Goal: Task Accomplishment & Management: Complete application form

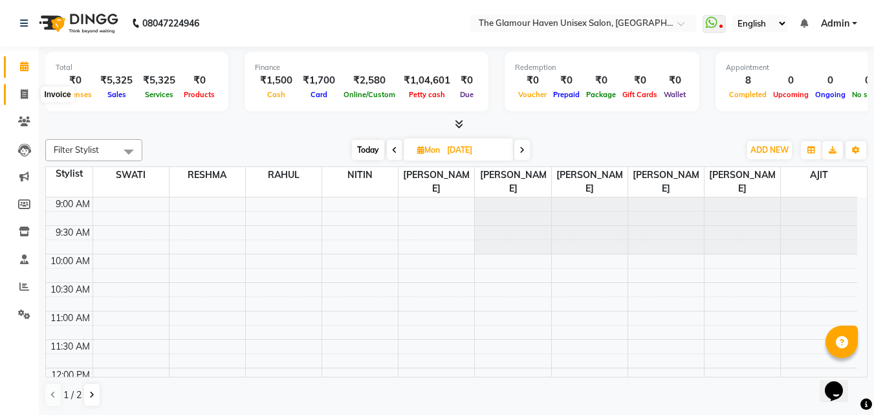
click at [30, 94] on span at bounding box center [24, 94] width 23 height 15
select select "service"
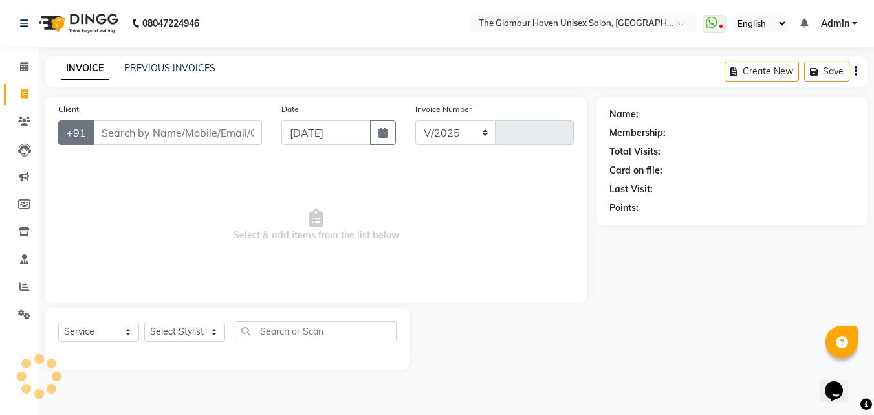
select select "7124"
type input "1616"
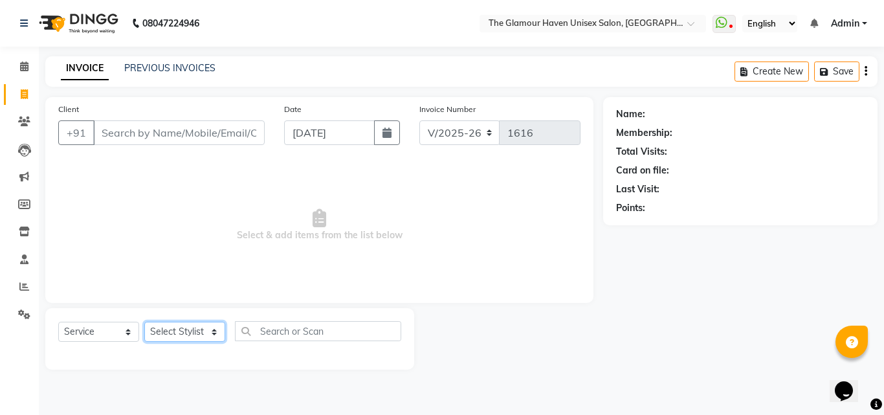
click at [206, 332] on select "Select Stylist AJIT Bharat sen [PERSON_NAME] [PERSON_NAME] NITIN RAHUL [PERSON_…" at bounding box center [184, 331] width 81 height 20
select select "87811"
click at [144, 321] on select "Select Stylist AJIT Bharat sen [PERSON_NAME] [PERSON_NAME] NITIN RAHUL [PERSON_…" at bounding box center [184, 331] width 81 height 20
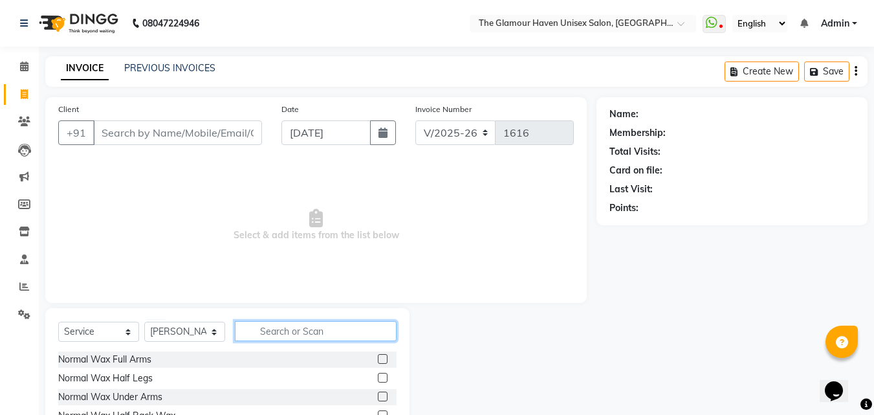
click at [302, 333] on input "text" at bounding box center [316, 331] width 162 height 20
click at [323, 339] on input "text" at bounding box center [316, 331] width 162 height 20
type input "min"
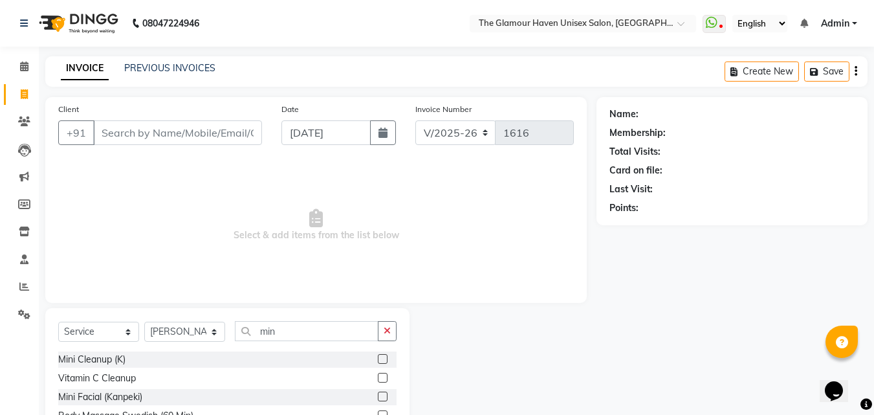
click at [378, 359] on label at bounding box center [383, 359] width 10 height 10
click at [378, 359] on input "checkbox" at bounding box center [382, 359] width 8 height 8
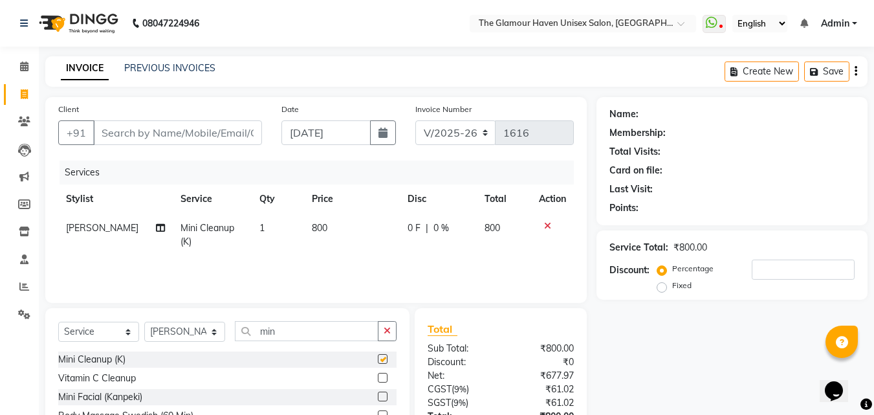
checkbox input "false"
click at [343, 233] on td "800" at bounding box center [352, 234] width 96 height 43
select select "87811"
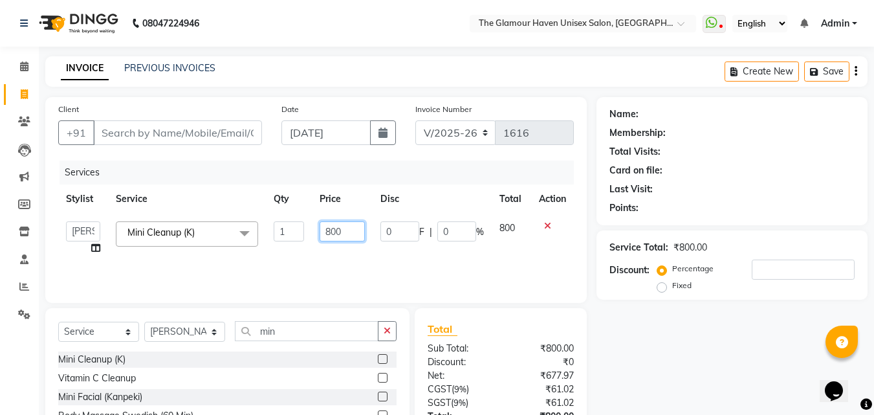
drag, startPoint x: 345, startPoint y: 227, endPoint x: 321, endPoint y: 226, distance: 24.0
click at [321, 226] on input "800" at bounding box center [342, 231] width 45 height 20
type input "1000"
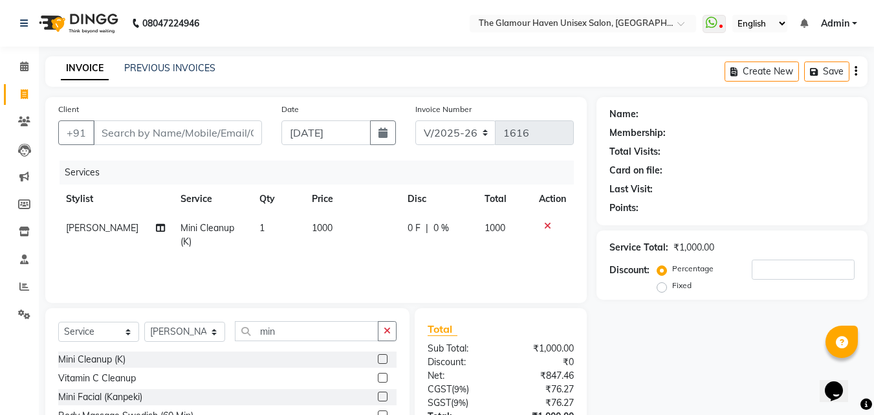
click at [338, 267] on div "Services Stylist Service Qty Price Disc Total Action [PERSON_NAME] Mini Cleanup…" at bounding box center [316, 224] width 516 height 129
click at [298, 333] on input "min" at bounding box center [307, 331] width 144 height 20
type input "m"
type input "ey"
click at [379, 361] on label at bounding box center [383, 359] width 10 height 10
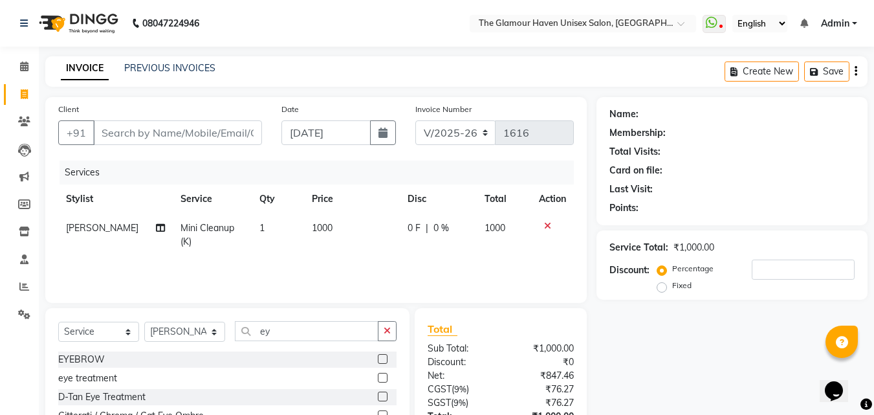
click at [379, 361] on input "checkbox" at bounding box center [382, 359] width 8 height 8
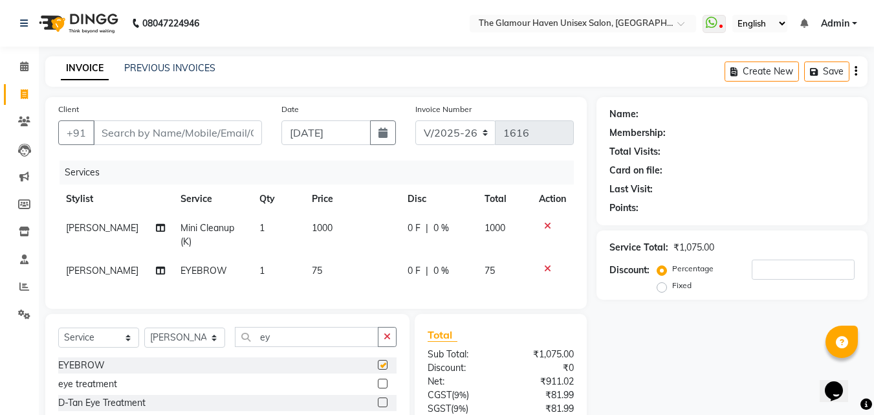
checkbox input "false"
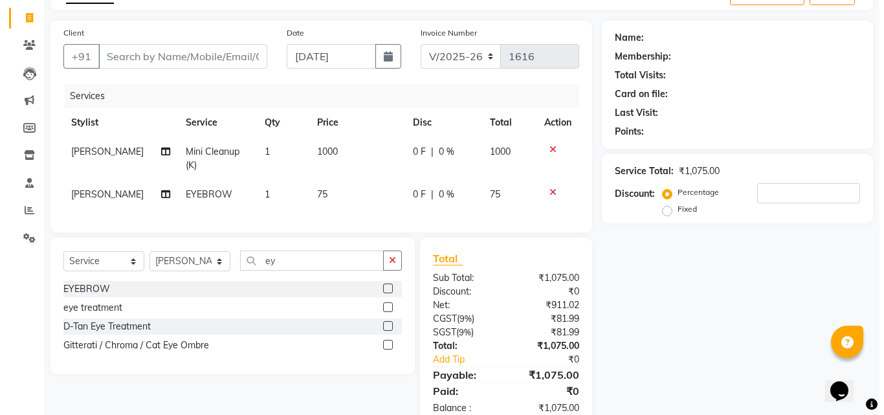
scroll to position [118, 0]
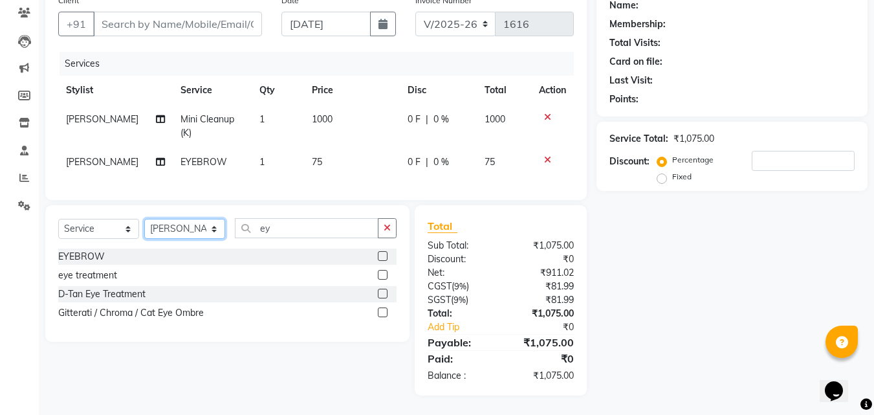
click at [213, 231] on select "Select Stylist AJIT Bharat sen [PERSON_NAME] [PERSON_NAME] NITIN RAHUL [PERSON_…" at bounding box center [184, 229] width 81 height 20
select select "59914"
click at [144, 219] on select "Select Stylist AJIT Bharat sen [PERSON_NAME] [PERSON_NAME] NITIN RAHUL [PERSON_…" at bounding box center [184, 229] width 81 height 20
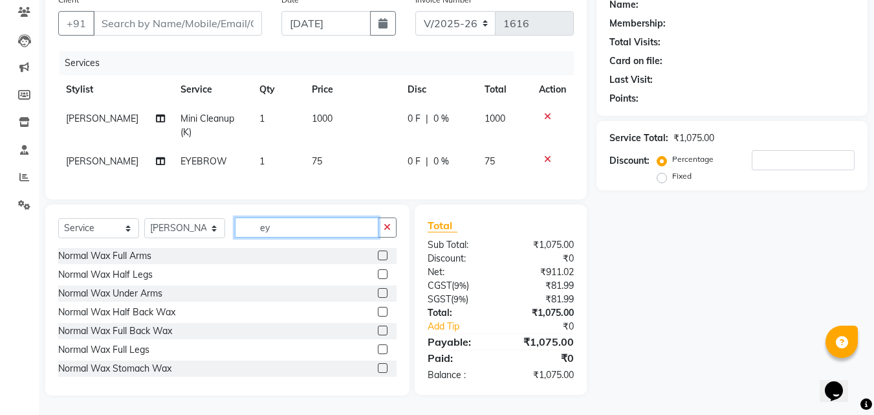
click at [353, 235] on input "ey" at bounding box center [307, 227] width 144 height 20
type input "e"
type input "hair t"
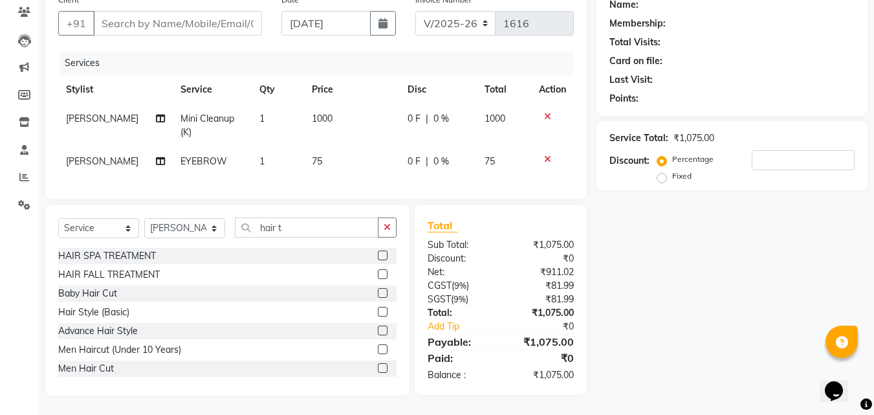
click at [378, 275] on label at bounding box center [383, 274] width 10 height 10
click at [378, 275] on input "checkbox" at bounding box center [382, 274] width 8 height 8
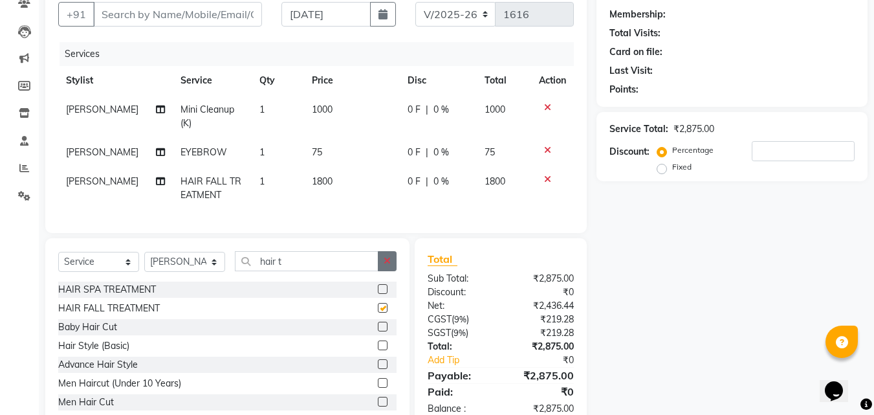
checkbox input "false"
click at [387, 265] on icon "button" at bounding box center [387, 260] width 7 height 9
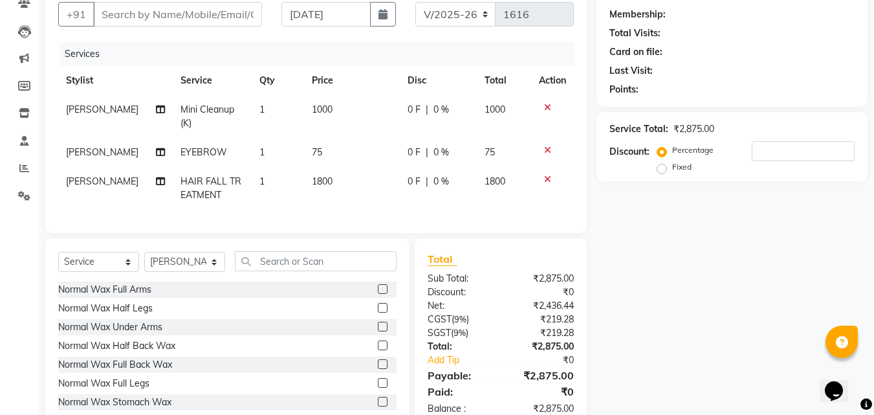
click at [360, 182] on td "1800" at bounding box center [352, 188] width 96 height 43
select select "59914"
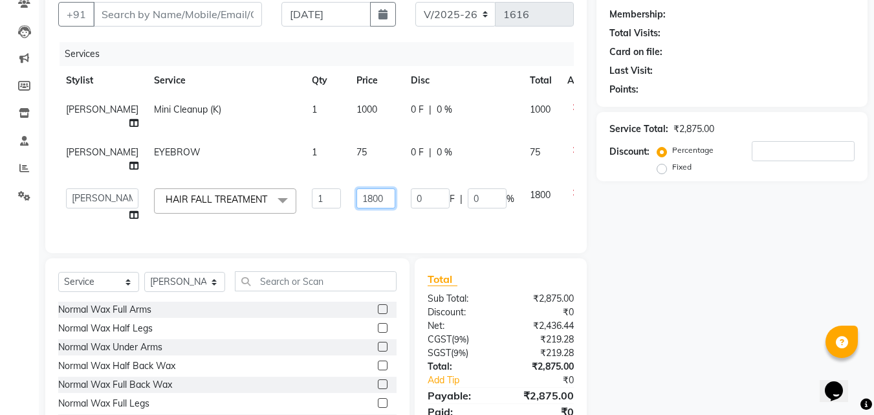
drag, startPoint x: 356, startPoint y: 194, endPoint x: 329, endPoint y: 196, distance: 27.9
click at [356, 196] on input "1800" at bounding box center [375, 198] width 39 height 20
type input "2200"
click at [340, 220] on div "Services Stylist Service Qty Price Disc Total Action [PERSON_NAME] Mini Cleanup…" at bounding box center [316, 141] width 516 height 198
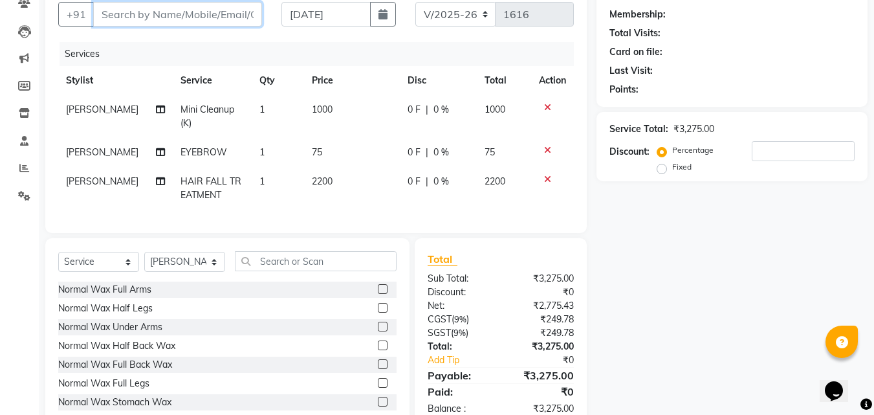
click at [203, 21] on input "Client" at bounding box center [177, 14] width 169 height 25
type input "9"
type input "0"
type input "9967275006"
click at [243, 19] on span "Add Client" at bounding box center [228, 14] width 51 height 13
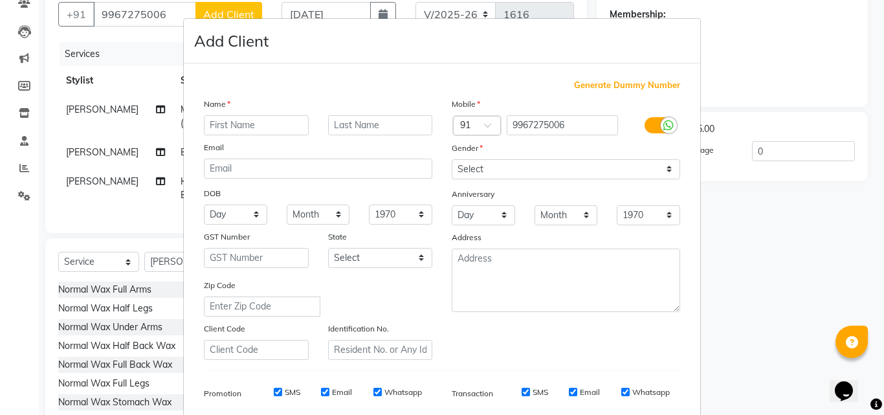
click at [266, 122] on input "text" at bounding box center [256, 125] width 105 height 20
click at [221, 122] on input "[PERSON_NAME]" at bounding box center [256, 125] width 105 height 20
click at [224, 123] on input "[PERSON_NAME]" at bounding box center [256, 125] width 105 height 20
click at [285, 126] on input "[PERSON_NAME]" at bounding box center [256, 125] width 105 height 20
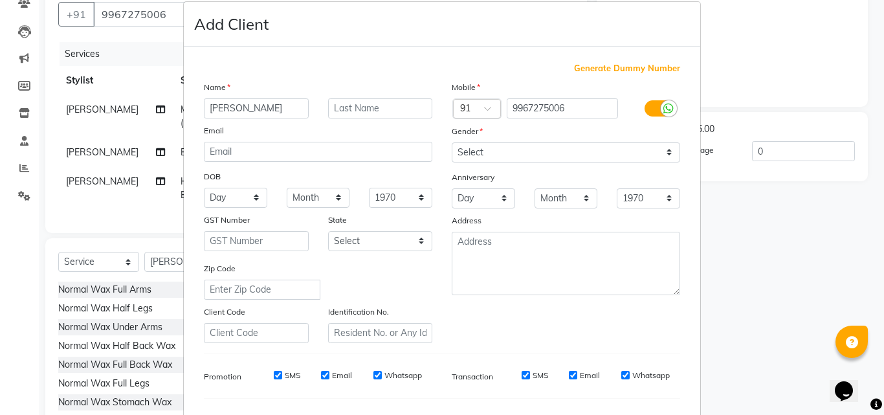
scroll to position [0, 0]
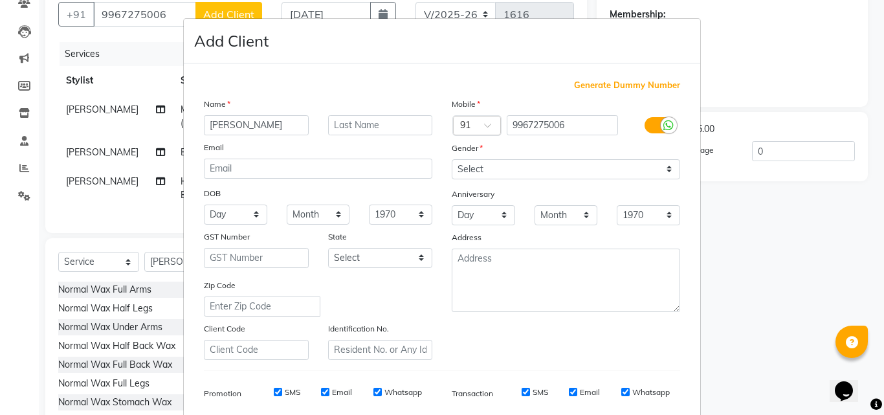
type input "[PERSON_NAME]"
click at [662, 167] on select "Select [DEMOGRAPHIC_DATA] [DEMOGRAPHIC_DATA] Other Prefer Not To Say" at bounding box center [565, 169] width 228 height 20
click at [451, 159] on select "Select [DEMOGRAPHIC_DATA] [DEMOGRAPHIC_DATA] Other Prefer Not To Say" at bounding box center [565, 169] width 228 height 20
click at [658, 172] on select "Select [DEMOGRAPHIC_DATA] [DEMOGRAPHIC_DATA] Other Prefer Not To Say" at bounding box center [565, 169] width 228 height 20
select select "[DEMOGRAPHIC_DATA]"
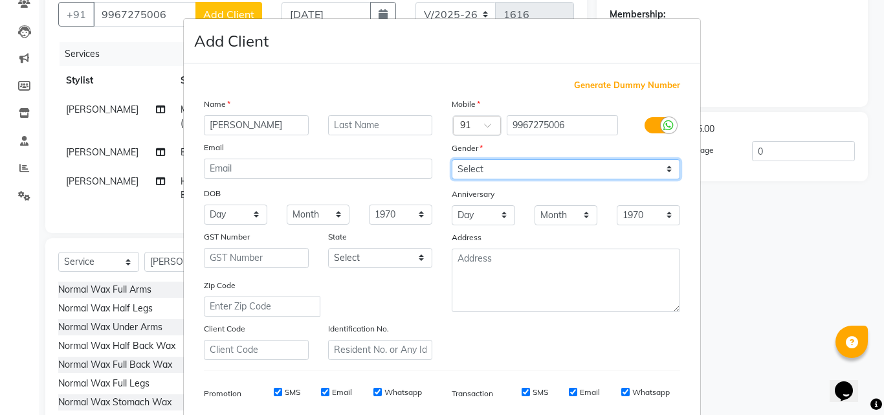
click at [451, 159] on select "Select [DEMOGRAPHIC_DATA] [DEMOGRAPHIC_DATA] Other Prefer Not To Say" at bounding box center [565, 169] width 228 height 20
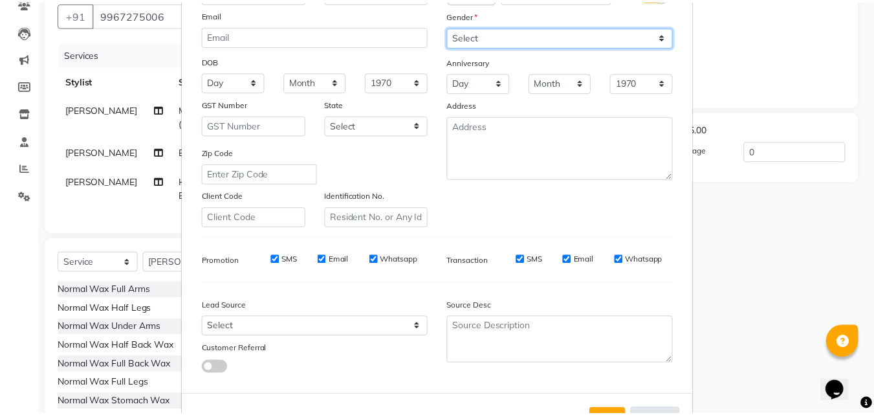
scroll to position [182, 0]
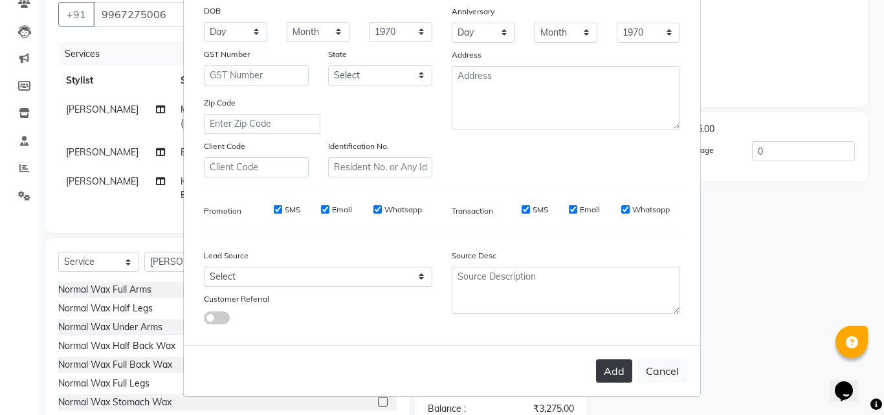
click at [613, 365] on button "Add" at bounding box center [614, 370] width 36 height 23
select select
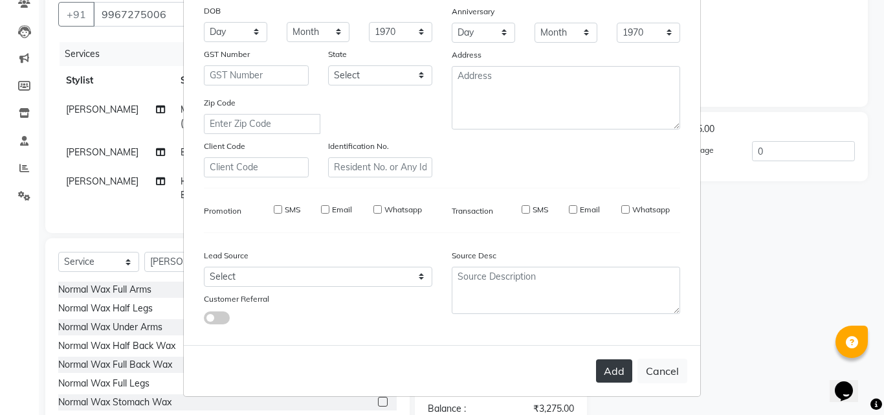
select select
checkbox input "false"
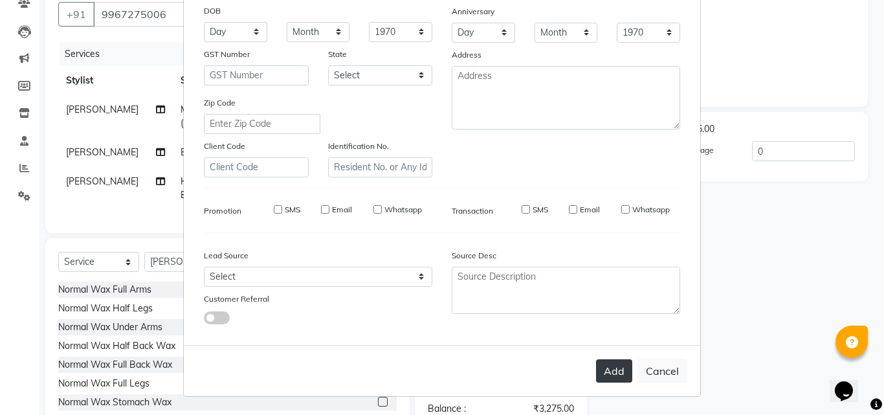
checkbox input "false"
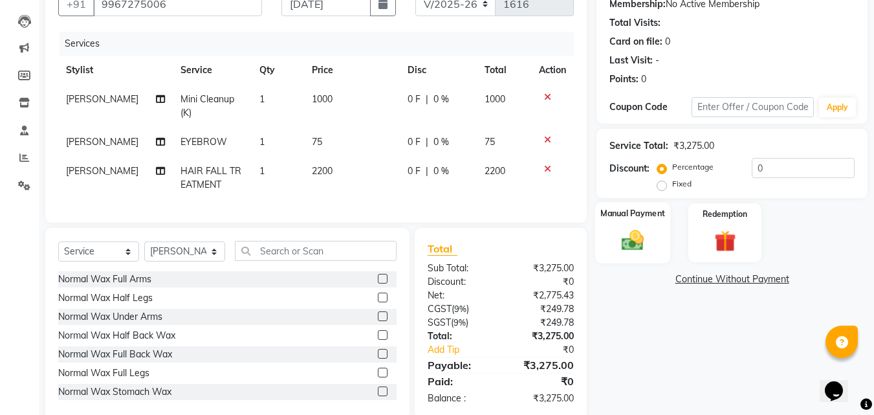
scroll to position [162, 0]
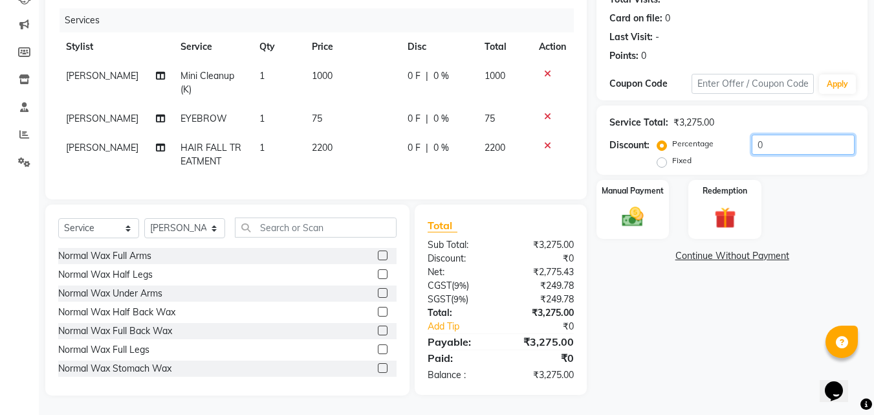
click at [780, 140] on input "0" at bounding box center [803, 145] width 103 height 20
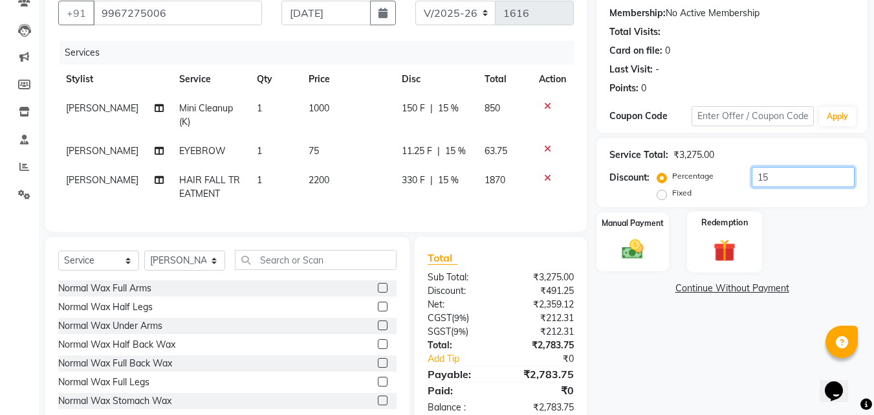
scroll to position [97, 0]
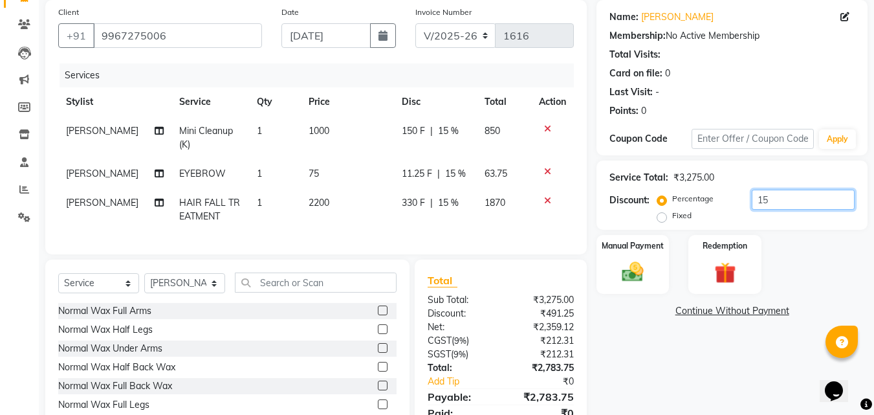
click at [798, 202] on input "15" at bounding box center [803, 200] width 103 height 20
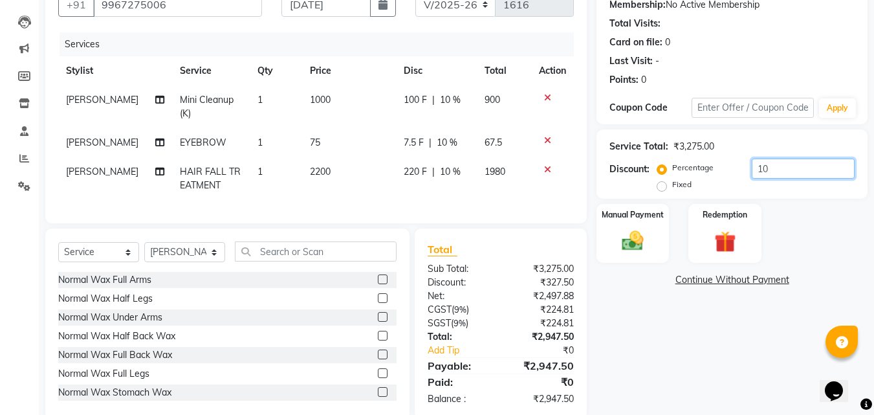
scroll to position [162, 0]
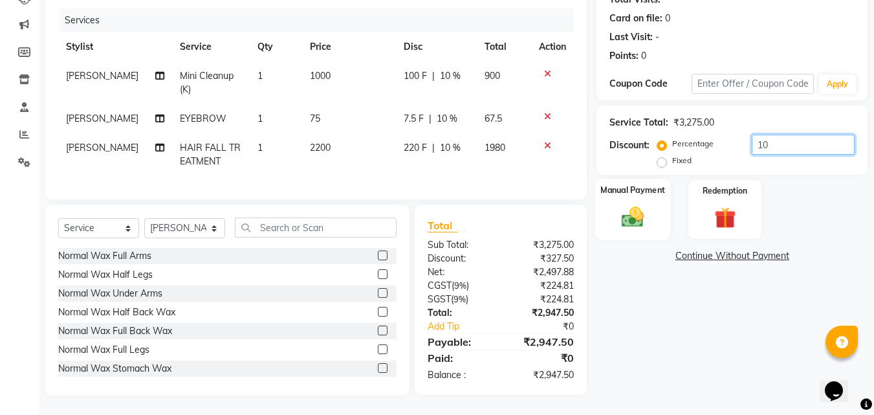
type input "10"
click at [625, 209] on img at bounding box center [632, 217] width 36 height 26
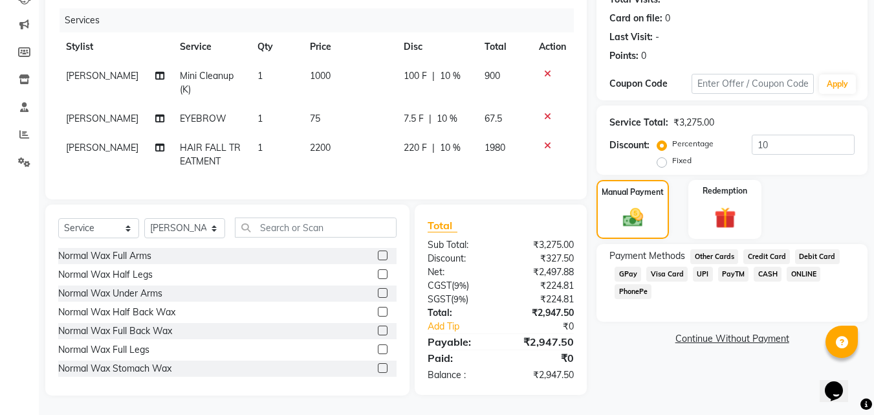
click at [632, 266] on span "GPay" at bounding box center [627, 273] width 27 height 15
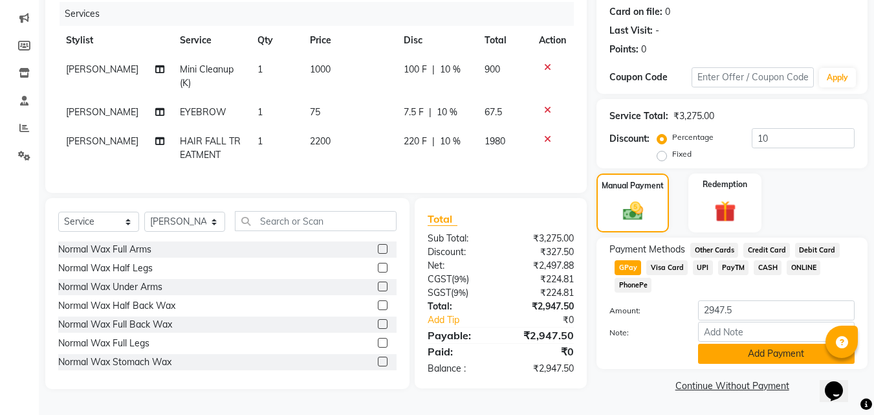
click at [766, 345] on button "Add Payment" at bounding box center [776, 353] width 157 height 20
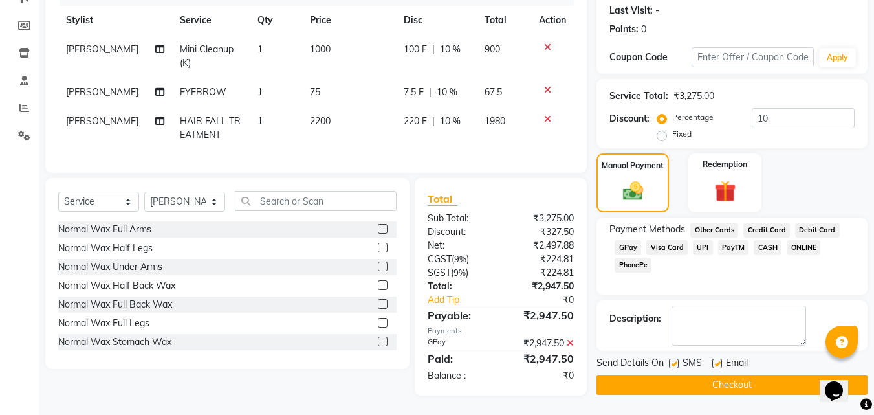
scroll to position [188, 0]
click at [673, 375] on button "Checkout" at bounding box center [731, 385] width 271 height 20
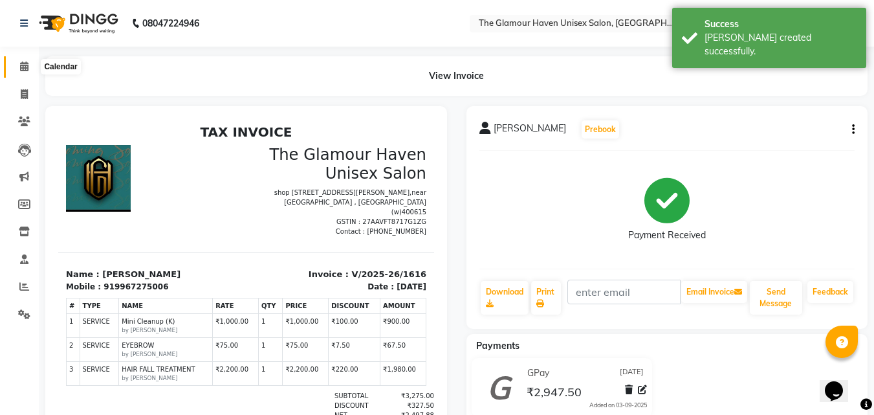
click at [23, 67] on icon at bounding box center [24, 66] width 8 height 10
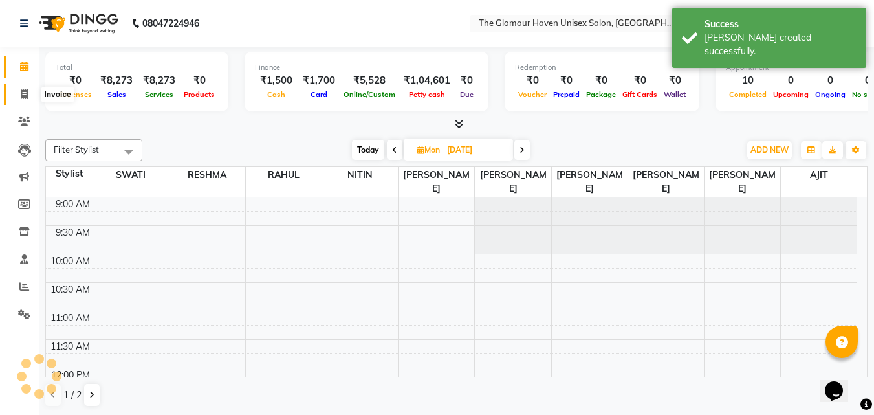
click at [23, 89] on icon at bounding box center [24, 94] width 7 height 10
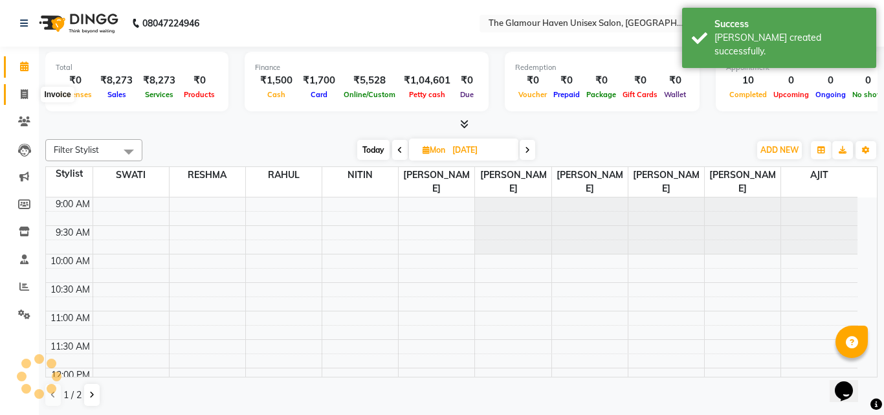
select select "7124"
select select "service"
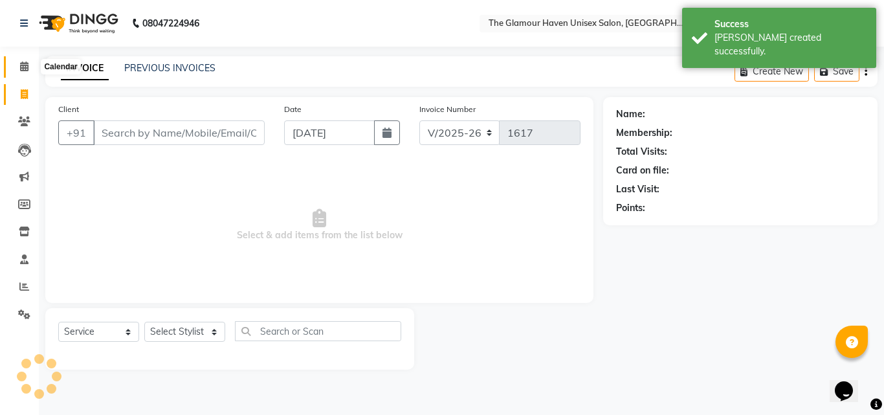
click at [26, 61] on icon at bounding box center [24, 66] width 8 height 10
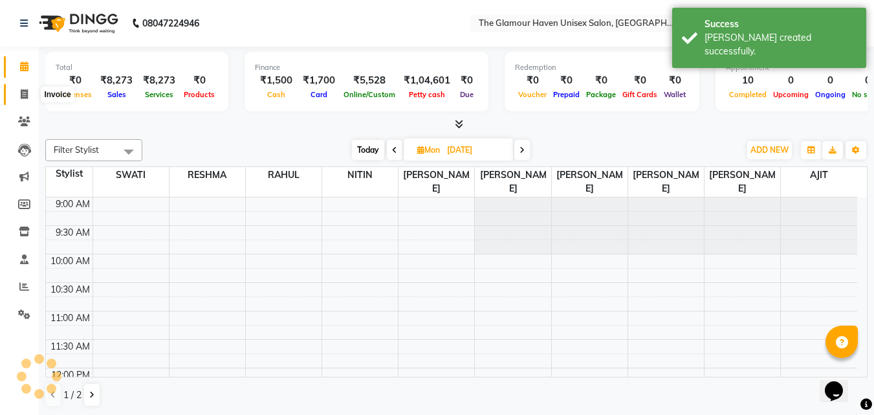
click at [21, 101] on span at bounding box center [24, 94] width 23 height 15
select select "7124"
select select "service"
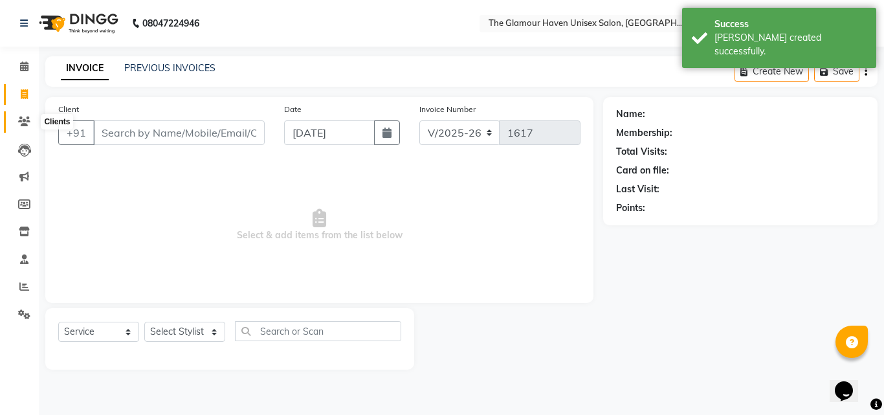
click at [25, 124] on icon at bounding box center [24, 121] width 12 height 10
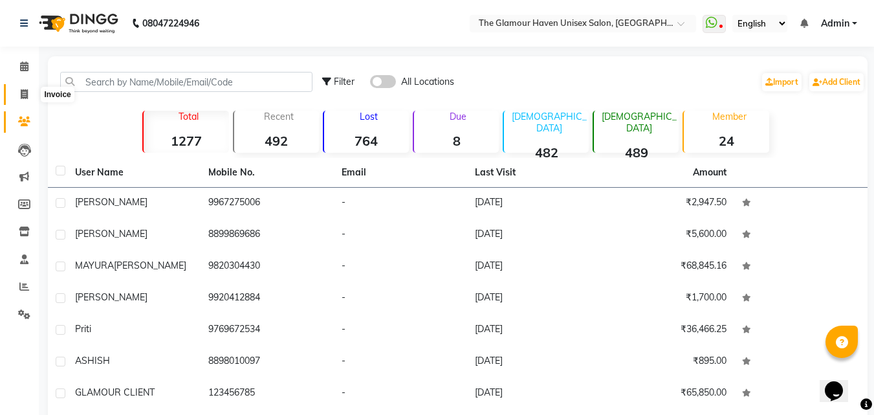
click at [27, 96] on icon at bounding box center [24, 94] width 7 height 10
select select "service"
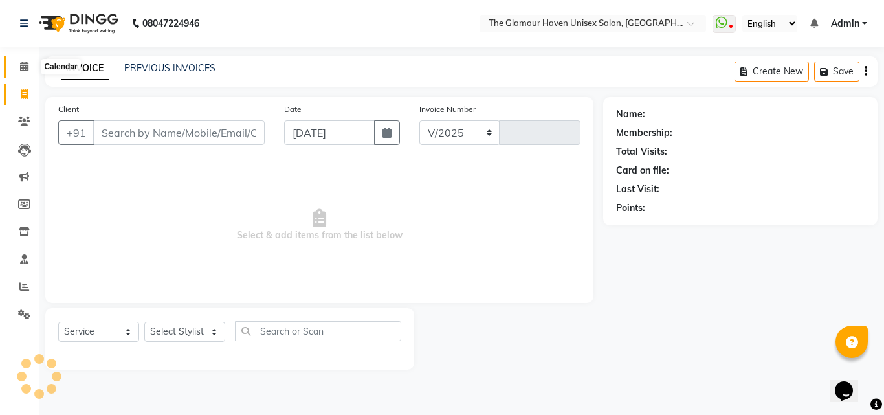
select select "7124"
type input "1617"
click at [26, 100] on span at bounding box center [24, 94] width 23 height 15
select select "service"
type input "1617"
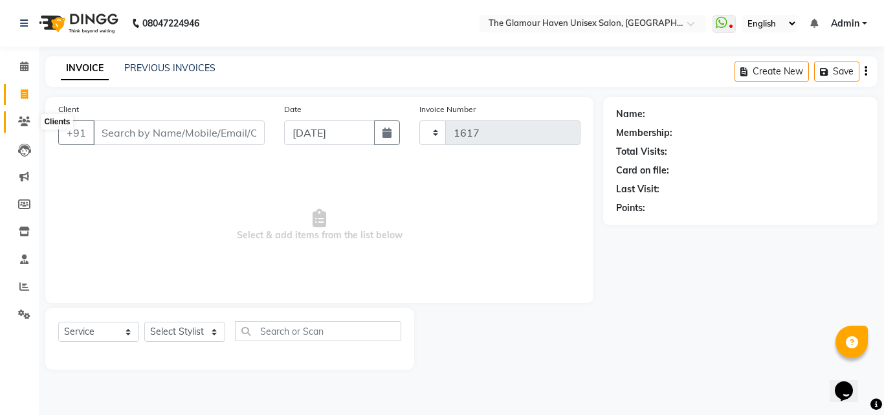
select select "7124"
click at [18, 118] on icon at bounding box center [24, 121] width 12 height 10
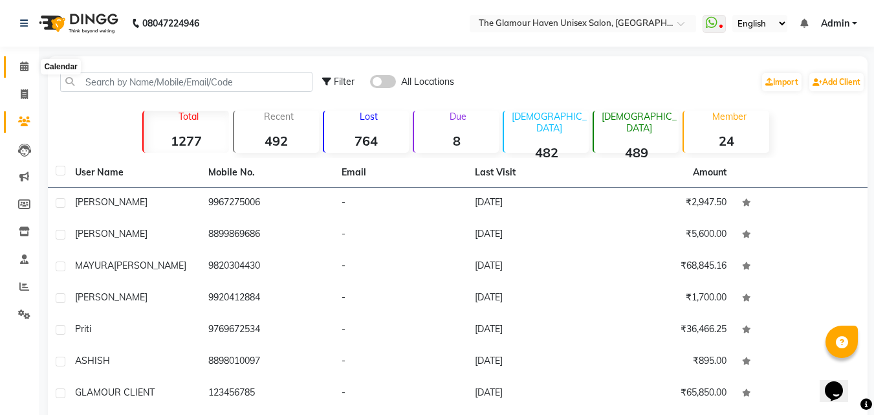
click at [25, 69] on icon at bounding box center [24, 66] width 8 height 10
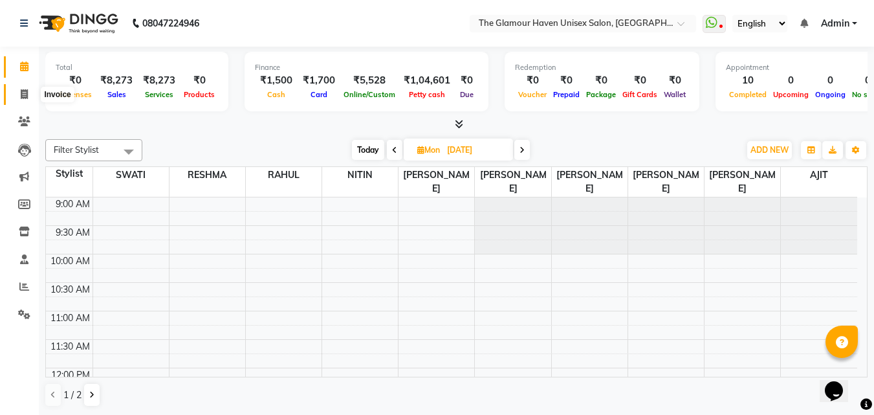
click at [21, 89] on icon at bounding box center [24, 94] width 7 height 10
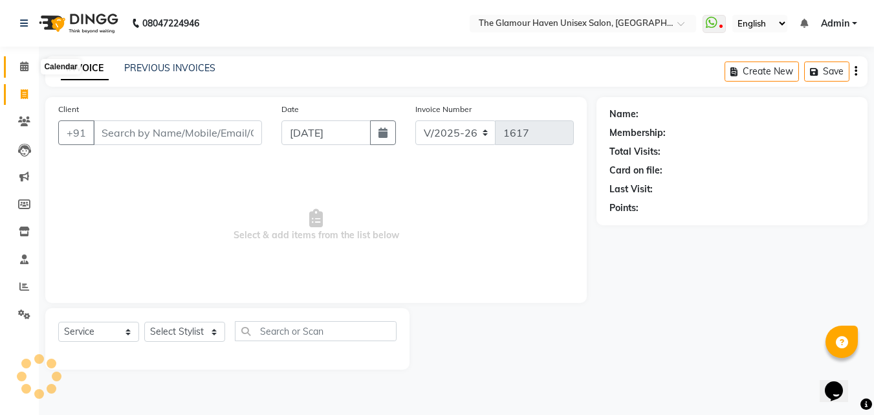
click at [21, 69] on icon at bounding box center [24, 66] width 8 height 10
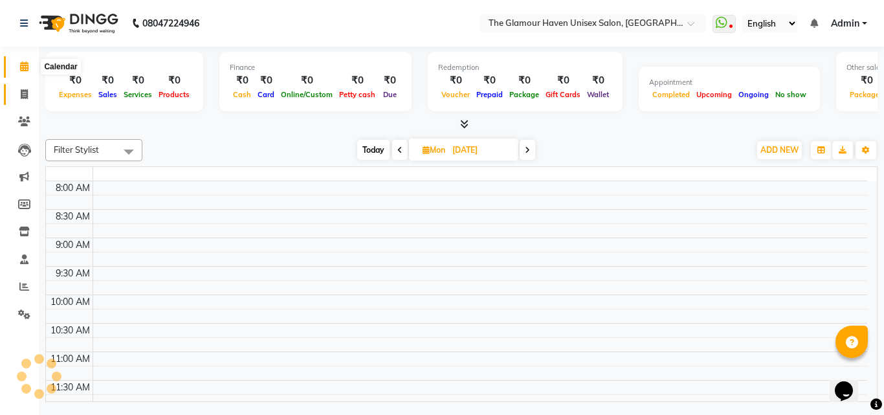
click at [25, 96] on icon at bounding box center [24, 94] width 7 height 10
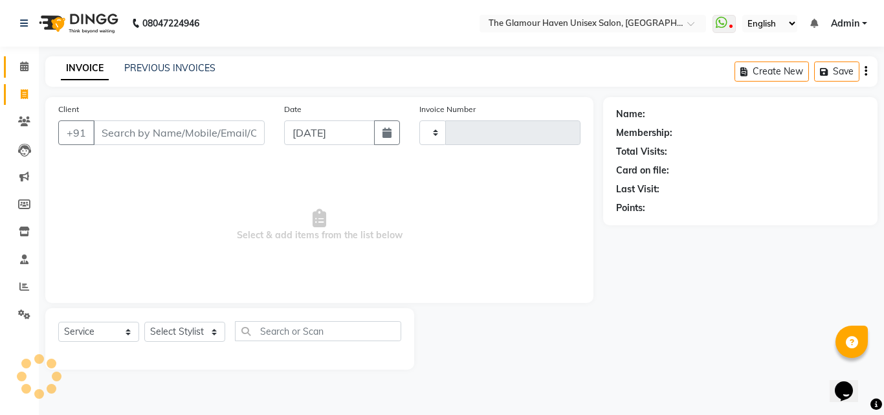
click at [25, 66] on icon at bounding box center [24, 66] width 8 height 10
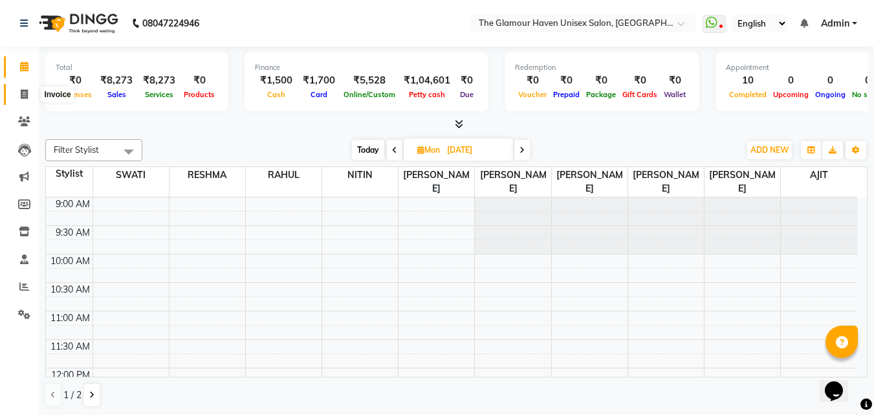
click at [19, 95] on span at bounding box center [24, 94] width 23 height 15
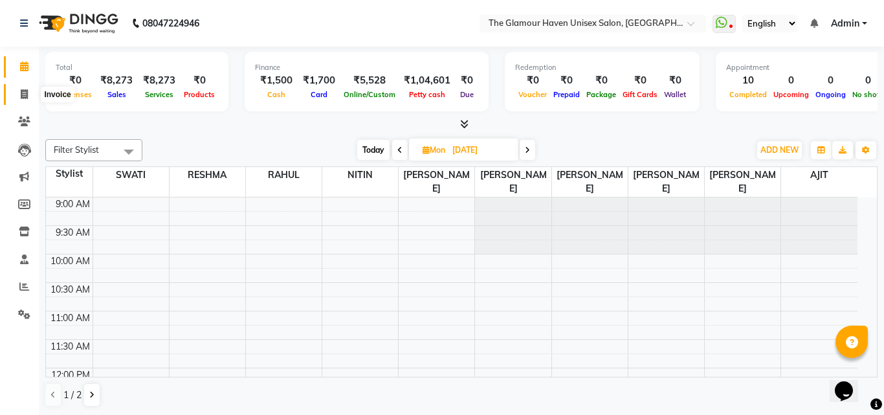
select select "7124"
select select "service"
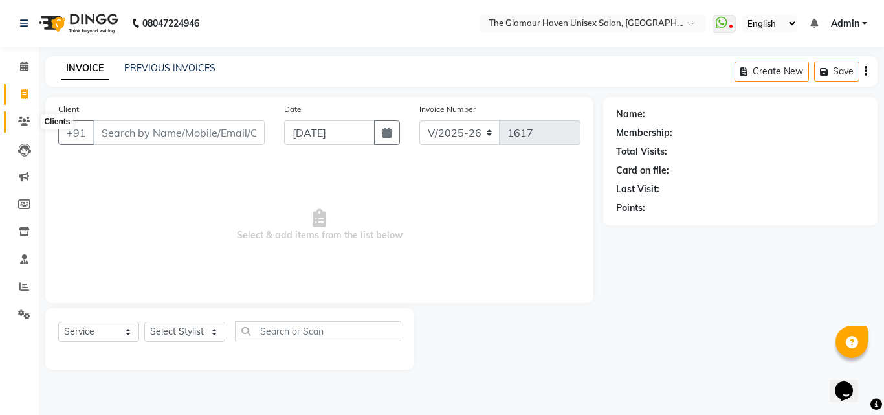
click at [25, 125] on icon at bounding box center [24, 121] width 12 height 10
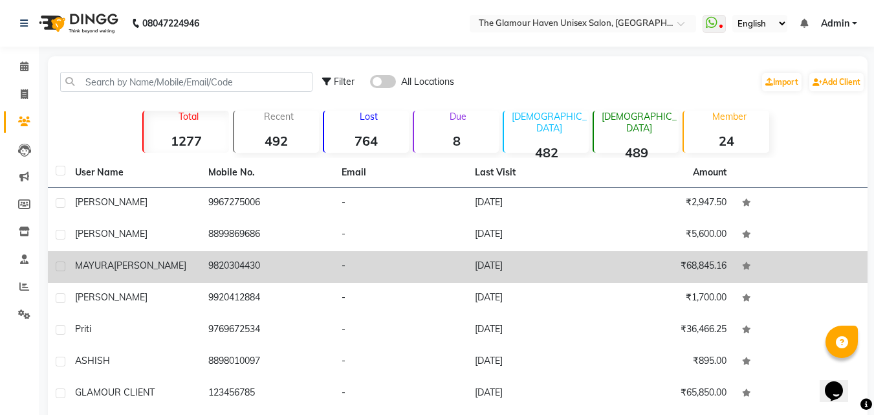
click at [301, 259] on td "9820304430" at bounding box center [267, 267] width 133 height 32
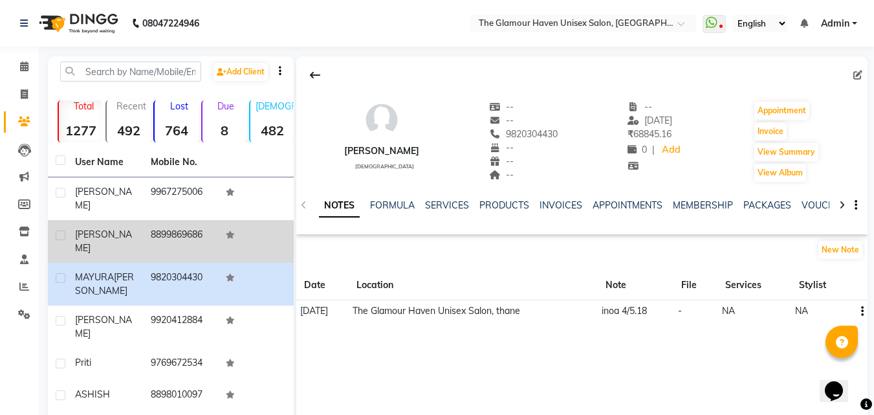
click at [165, 243] on td "8899869686" at bounding box center [181, 241] width 76 height 43
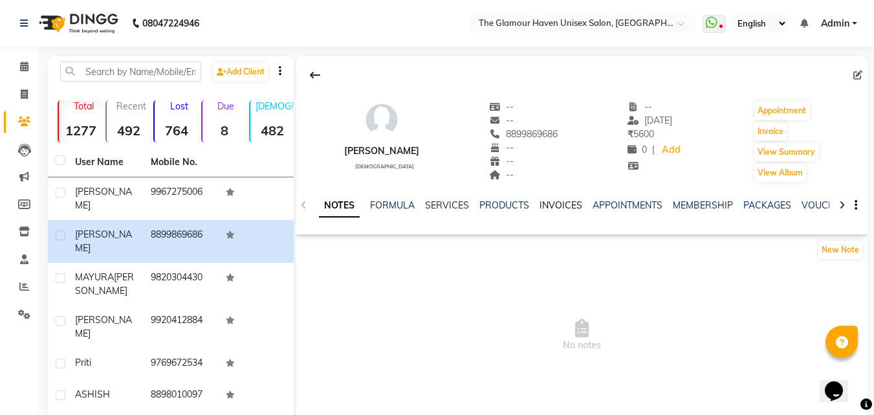
click at [542, 207] on link "INVOICES" at bounding box center [560, 205] width 43 height 12
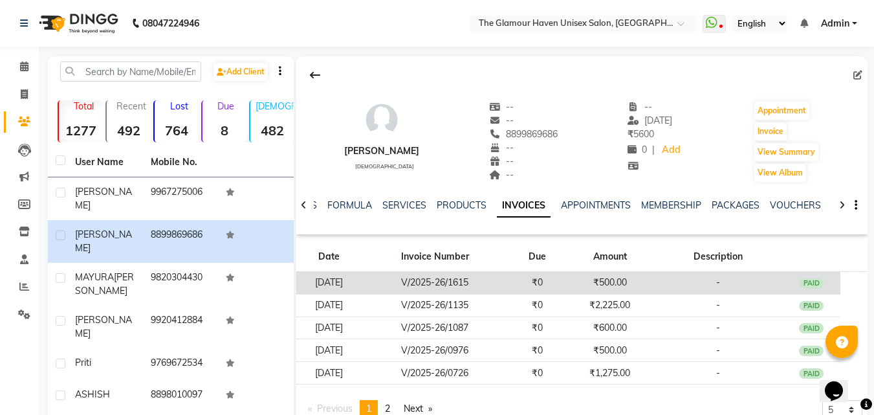
click at [443, 288] on td "V/2025-26/1615" at bounding box center [435, 283] width 147 height 23
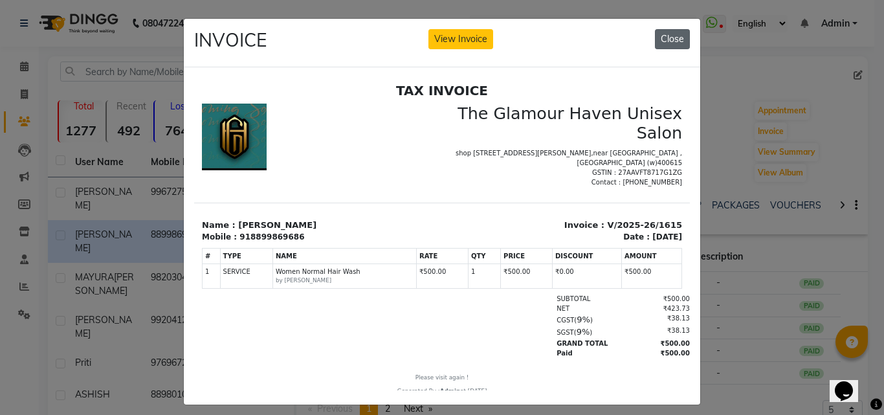
click at [680, 38] on button "Close" at bounding box center [672, 39] width 35 height 20
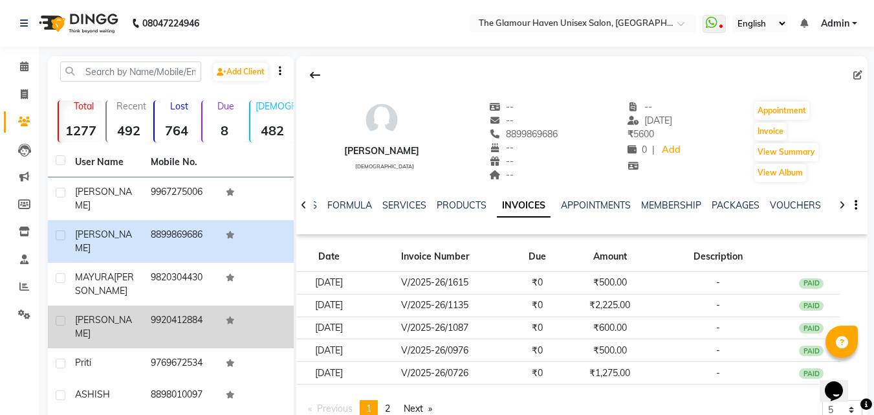
click at [146, 307] on td "9920412884" at bounding box center [181, 326] width 76 height 43
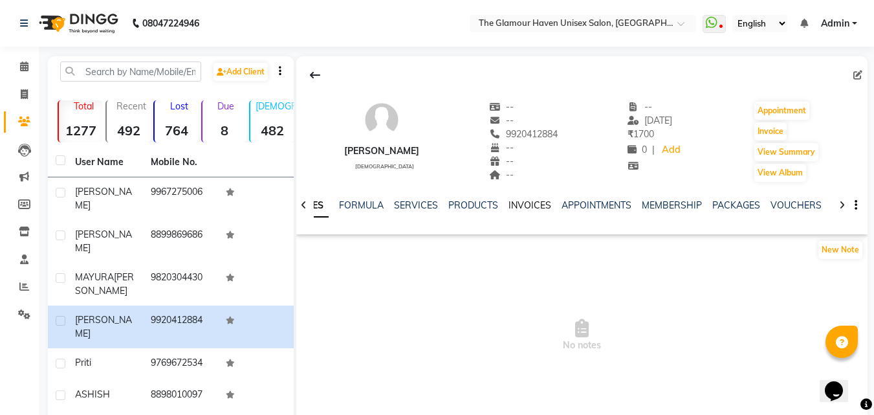
click at [525, 206] on link "INVOICES" at bounding box center [529, 205] width 43 height 12
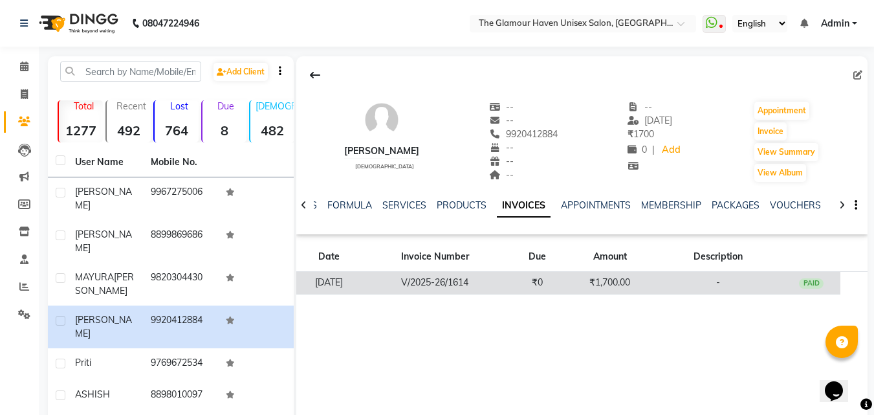
click at [448, 282] on td "V/2025-26/1614" at bounding box center [435, 283] width 147 height 23
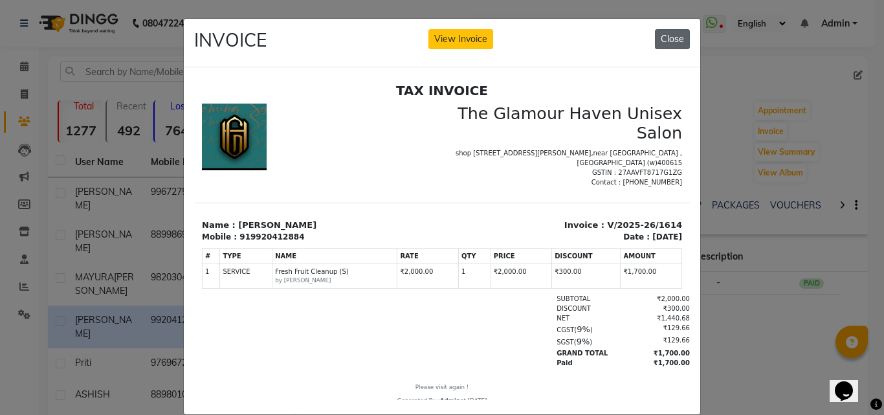
click at [664, 45] on button "Close" at bounding box center [672, 39] width 35 height 20
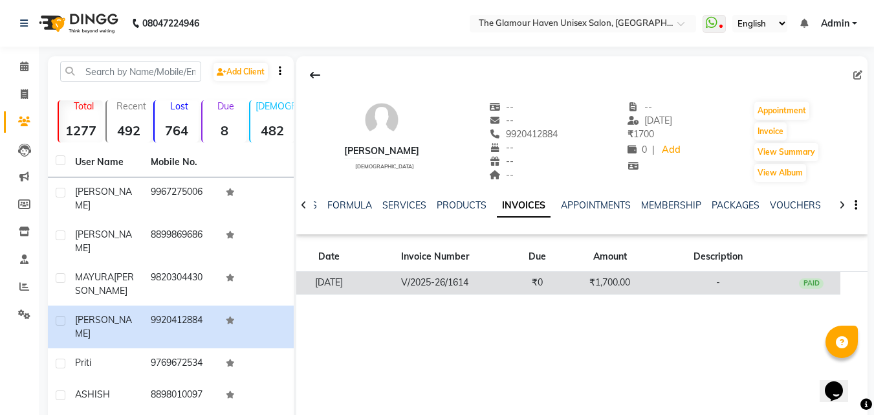
click at [449, 289] on td "V/2025-26/1614" at bounding box center [435, 283] width 147 height 23
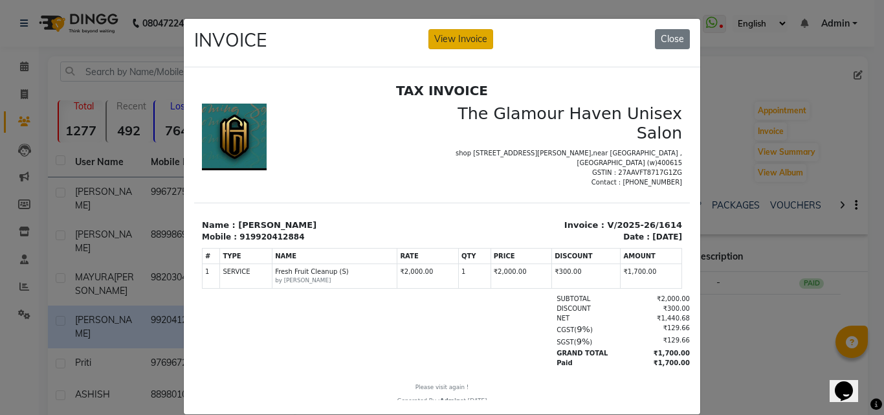
click at [429, 43] on button "View Invoice" at bounding box center [460, 39] width 65 height 20
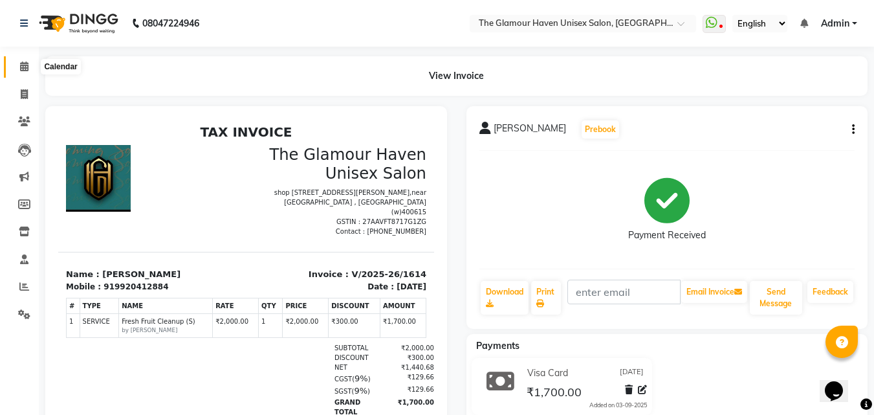
click at [23, 69] on icon at bounding box center [24, 66] width 8 height 10
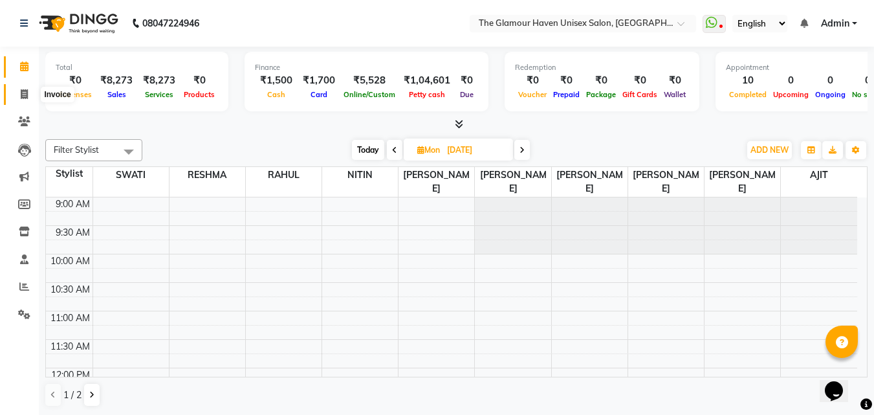
click at [17, 95] on span at bounding box center [24, 94] width 23 height 15
select select "7124"
select select "service"
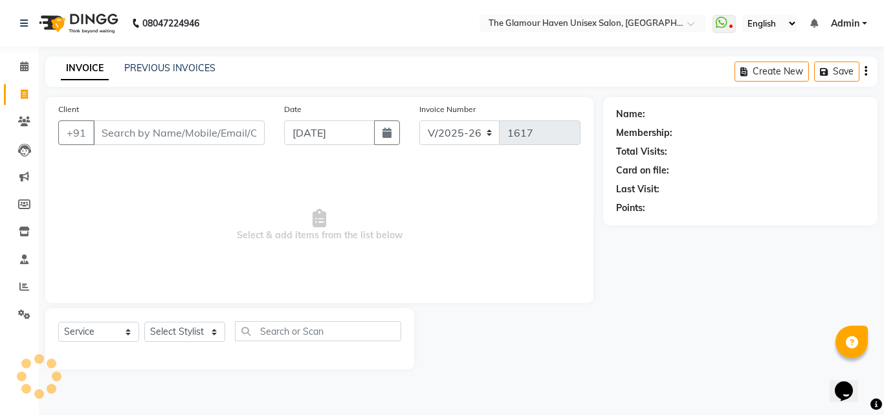
click at [23, 79] on li "Calendar" at bounding box center [19, 67] width 39 height 28
click at [23, 74] on span at bounding box center [24, 67] width 23 height 15
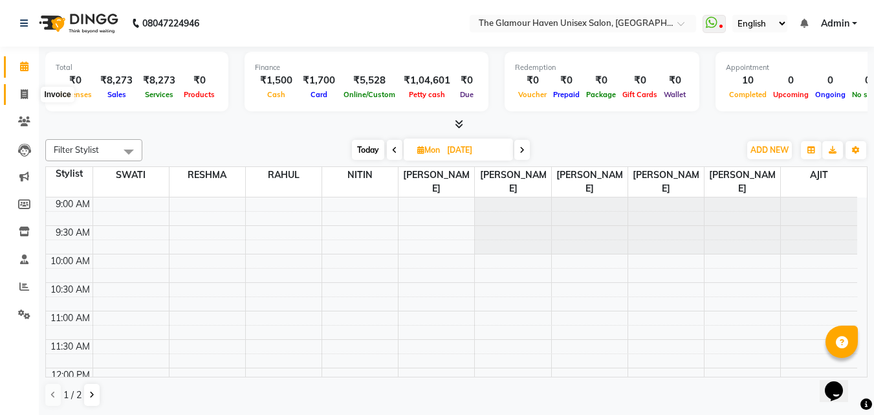
click at [19, 93] on span at bounding box center [24, 94] width 23 height 15
select select "7124"
select select "service"
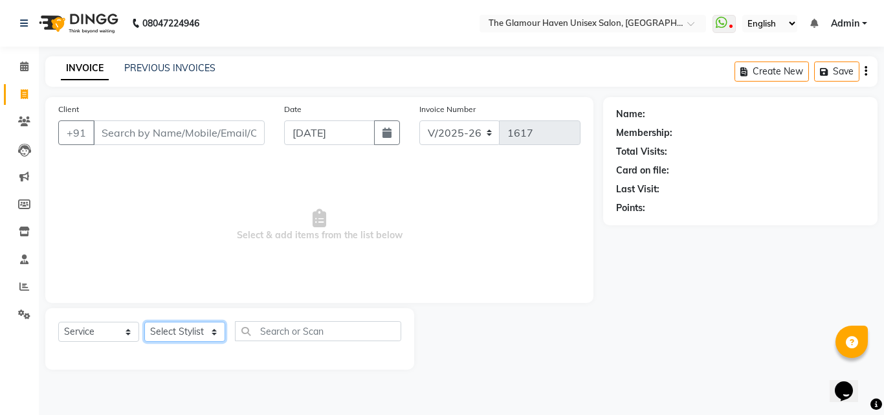
click at [214, 333] on select "Select Stylist AJIT Bharat sen [PERSON_NAME] [PERSON_NAME] NITIN RAHUL [PERSON_…" at bounding box center [184, 331] width 81 height 20
click at [268, 213] on span "Select & add items from the list below" at bounding box center [319, 224] width 522 height 129
click at [207, 336] on select "Select Stylist AJIT Bharat sen [PERSON_NAME] [PERSON_NAME] NITIN RAHUL [PERSON_…" at bounding box center [184, 331] width 81 height 20
click at [259, 270] on span "Select & add items from the list below" at bounding box center [319, 224] width 522 height 129
click at [182, 128] on input "Client" at bounding box center [178, 132] width 171 height 25
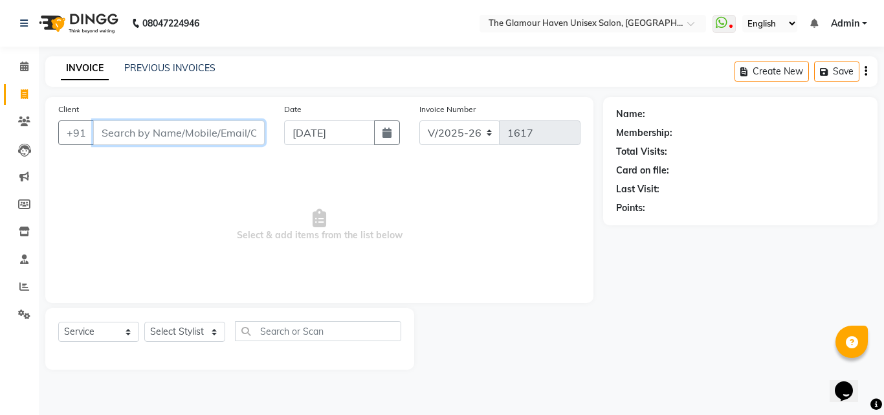
click at [181, 131] on input "Client" at bounding box center [178, 132] width 171 height 25
drag, startPoint x: 195, startPoint y: 127, endPoint x: 144, endPoint y: 171, distance: 67.4
click at [145, 171] on span "Select & add items from the list below" at bounding box center [319, 224] width 522 height 129
click at [210, 335] on select "Select Stylist AJIT Bharat sen [PERSON_NAME] [PERSON_NAME] NITIN RAHUL [PERSON_…" at bounding box center [184, 331] width 81 height 20
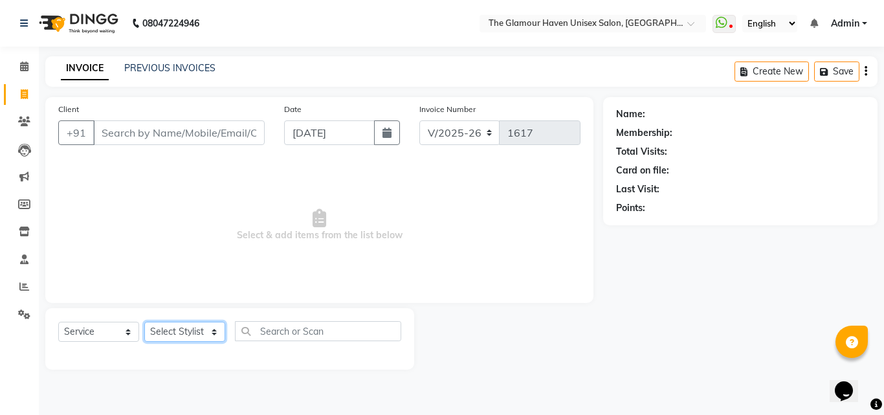
select select "59913"
click at [144, 321] on select "Select Stylist AJIT Bharat sen [PERSON_NAME] [PERSON_NAME] NITIN RAHUL [PERSON_…" at bounding box center [184, 331] width 81 height 20
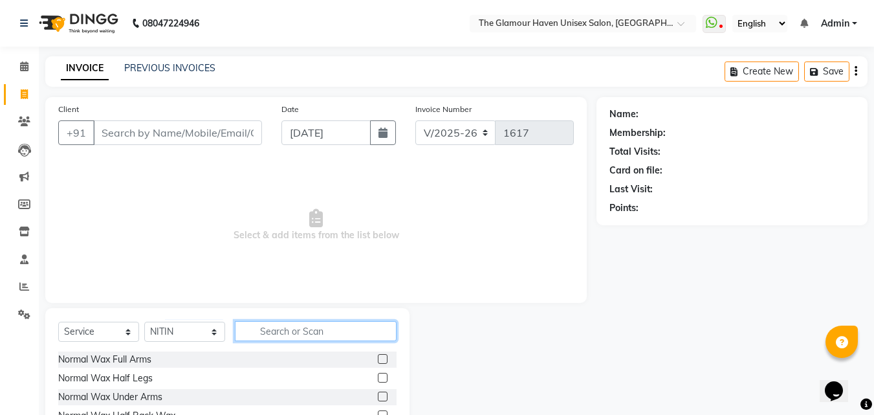
click at [302, 323] on input "text" at bounding box center [316, 331] width 162 height 20
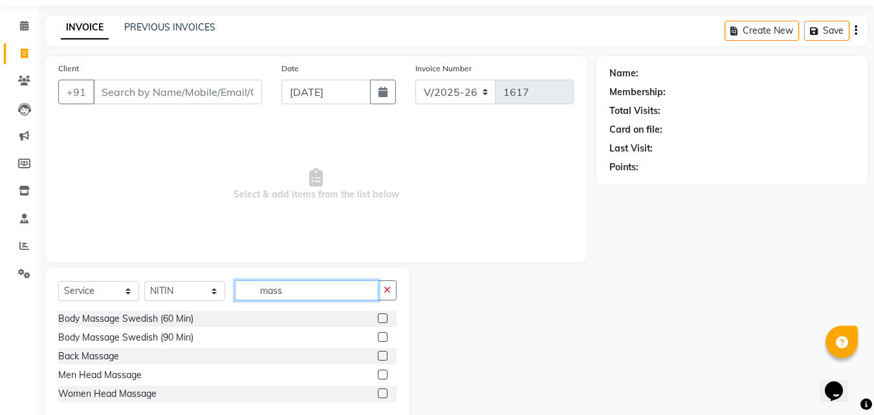
scroll to position [65, 0]
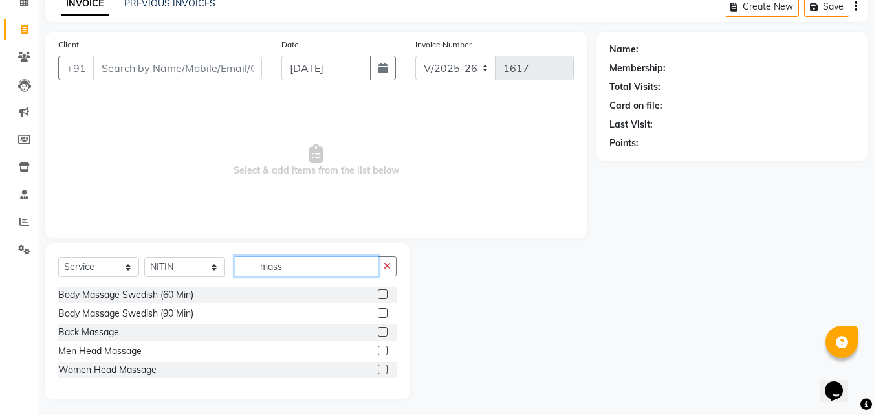
type input "mass"
drag, startPoint x: 382, startPoint y: 347, endPoint x: 365, endPoint y: 315, distance: 35.9
click at [382, 347] on label at bounding box center [383, 350] width 10 height 10
click at [382, 347] on input "checkbox" at bounding box center [382, 351] width 8 height 8
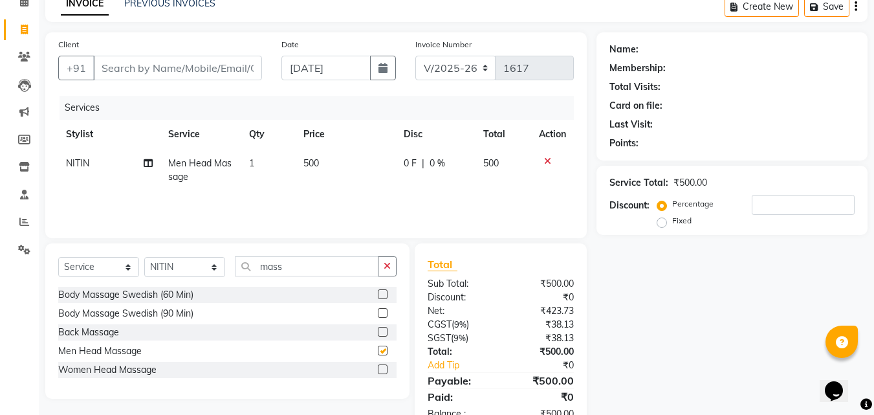
checkbox input "false"
click at [354, 265] on input "mass" at bounding box center [307, 266] width 144 height 20
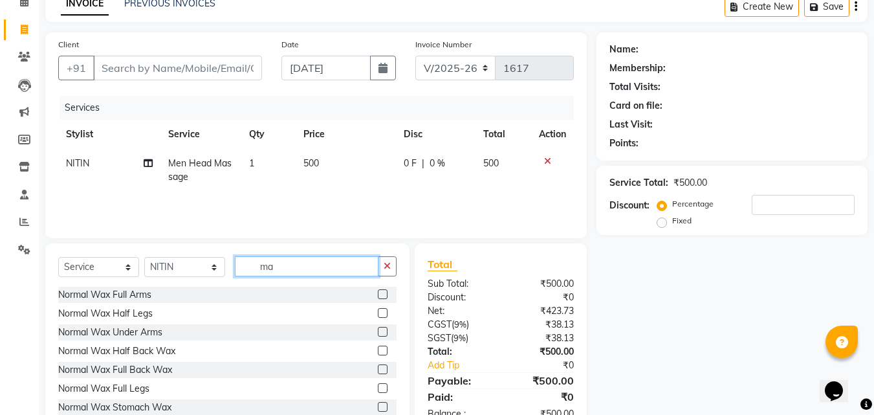
type input "m"
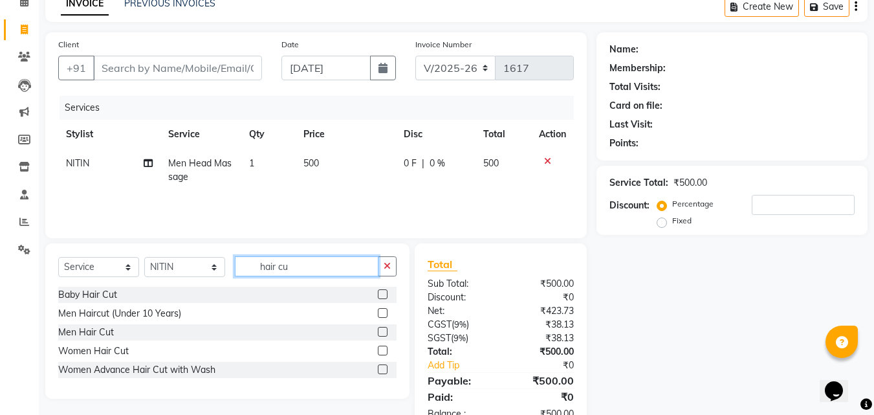
type input "hair cu"
click at [382, 334] on label at bounding box center [383, 332] width 10 height 10
click at [382, 334] on input "checkbox" at bounding box center [382, 332] width 8 height 8
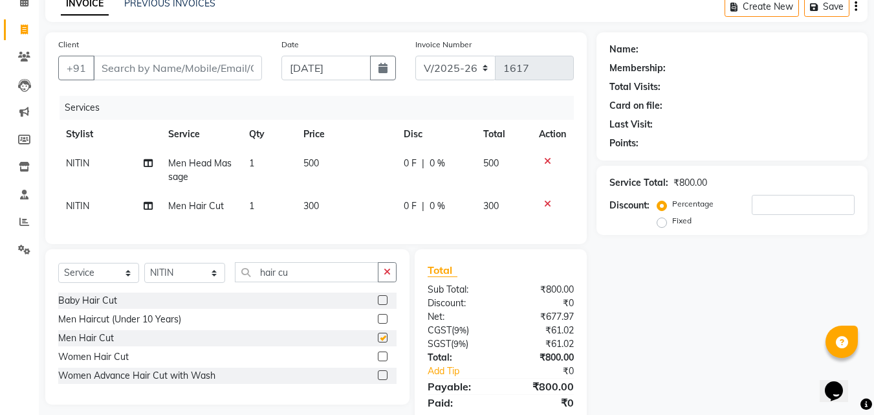
checkbox input "false"
click at [367, 282] on input "hair cu" at bounding box center [307, 272] width 144 height 20
drag, startPoint x: 215, startPoint y: 280, endPoint x: 191, endPoint y: 283, distance: 24.1
click at [215, 280] on select "Select Stylist AJIT Bharat sen [PERSON_NAME] [PERSON_NAME] NITIN RAHUL [PERSON_…" at bounding box center [184, 273] width 81 height 20
click at [144, 272] on select "Select Stylist AJIT Bharat sen [PERSON_NAME] [PERSON_NAME] NITIN RAHUL [PERSON_…" at bounding box center [184, 273] width 81 height 20
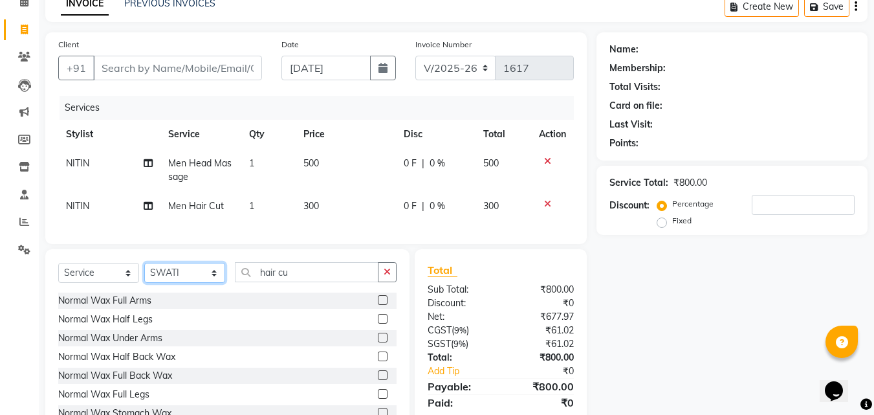
drag, startPoint x: 212, startPoint y: 281, endPoint x: 211, endPoint y: 272, distance: 8.5
click at [212, 281] on select "Select Stylist AJIT Bharat sen [PERSON_NAME] [PERSON_NAME] NITIN RAHUL [PERSON_…" at bounding box center [184, 273] width 81 height 20
select select "59914"
click at [144, 272] on select "Select Stylist AJIT Bharat sen [PERSON_NAME] [PERSON_NAME] NITIN RAHUL [PERSON_…" at bounding box center [184, 273] width 81 height 20
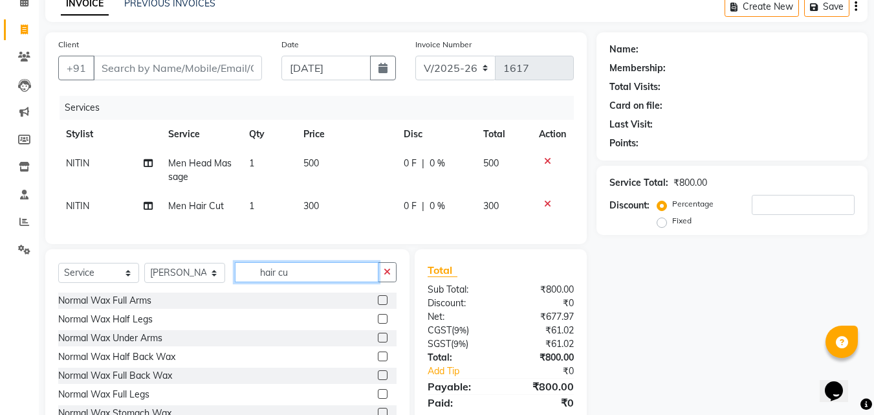
click at [309, 282] on input "hair cu" at bounding box center [307, 272] width 144 height 20
type input "h"
type input "hair co"
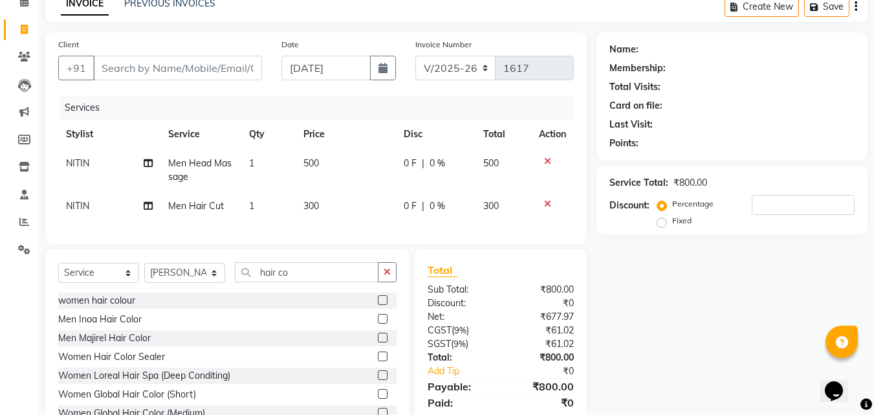
click at [378, 305] on label at bounding box center [383, 300] width 10 height 10
click at [378, 305] on input "checkbox" at bounding box center [382, 300] width 8 height 8
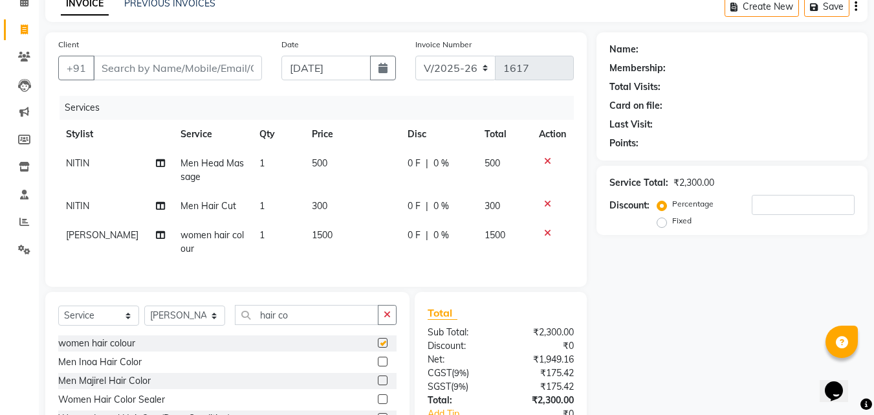
checkbox input "false"
click at [381, 320] on button "button" at bounding box center [387, 315] width 19 height 20
click at [343, 223] on td "1500" at bounding box center [352, 242] width 96 height 43
select select "59914"
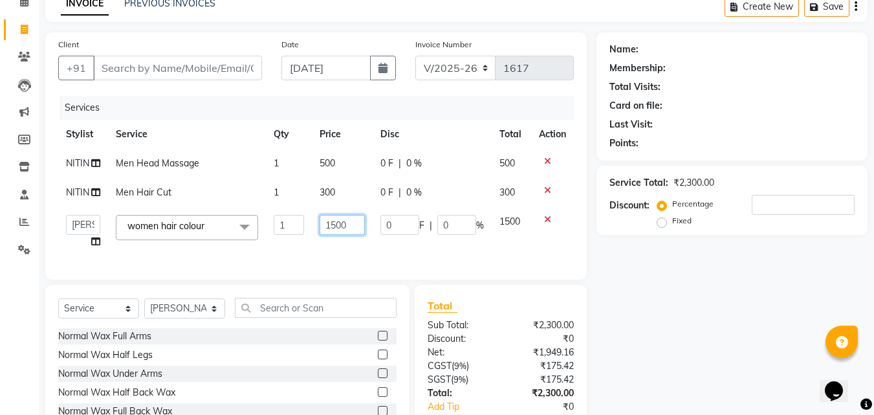
drag, startPoint x: 351, startPoint y: 226, endPoint x: 319, endPoint y: 220, distance: 32.3
click at [317, 225] on td "1500" at bounding box center [342, 231] width 60 height 49
type input "3"
type input "3500"
click at [373, 250] on tr "AJIT Bharat sen [PERSON_NAME] [PERSON_NAME] NITIN RAHUL [PERSON_NAME] [PERSON_N…" at bounding box center [316, 231] width 516 height 49
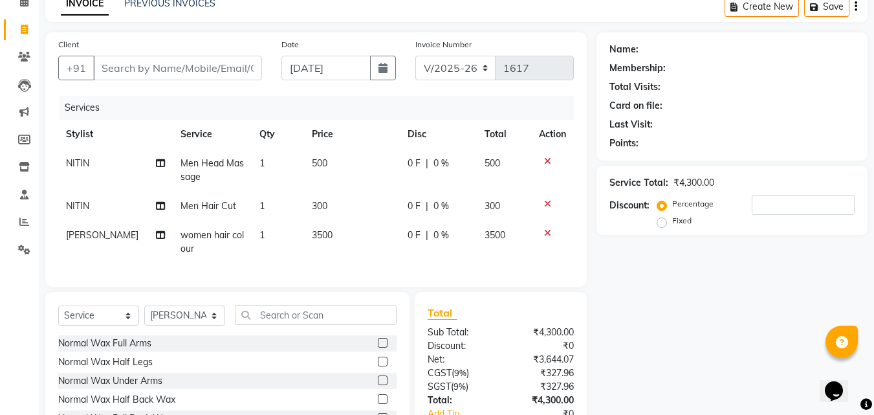
click at [369, 303] on div "Select Service Product Membership Package Voucher Prepaid Gift Card Select Styl…" at bounding box center [227, 387] width 364 height 191
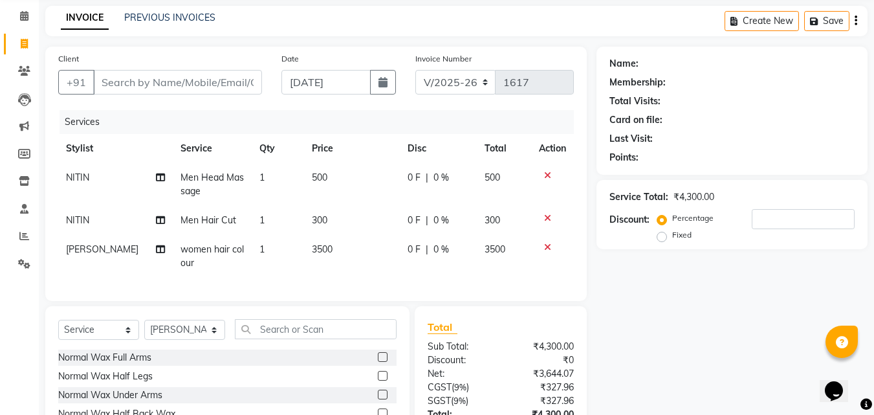
scroll to position [0, 0]
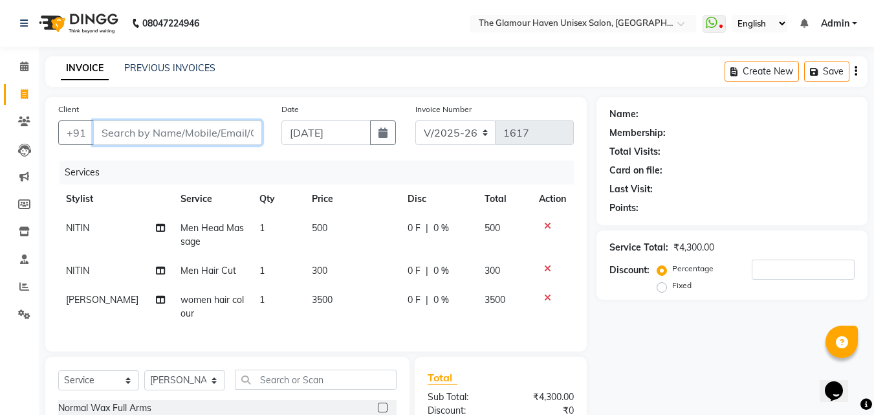
click at [184, 134] on input "Client" at bounding box center [177, 132] width 169 height 25
click at [165, 133] on input "Client" at bounding box center [177, 132] width 169 height 25
click at [171, 125] on input "Client" at bounding box center [177, 132] width 169 height 25
click at [182, 126] on input "Client" at bounding box center [177, 132] width 169 height 25
click at [232, 129] on input "Client" at bounding box center [177, 132] width 169 height 25
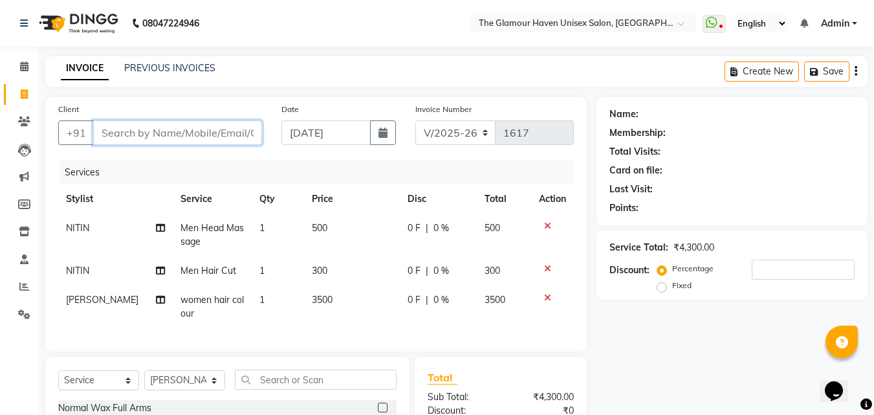
click at [208, 126] on input "Client" at bounding box center [177, 132] width 169 height 25
click at [205, 129] on input "Client" at bounding box center [177, 132] width 169 height 25
click at [224, 134] on input "Client" at bounding box center [177, 132] width 169 height 25
click at [200, 130] on input "Client" at bounding box center [177, 132] width 169 height 25
type input "h"
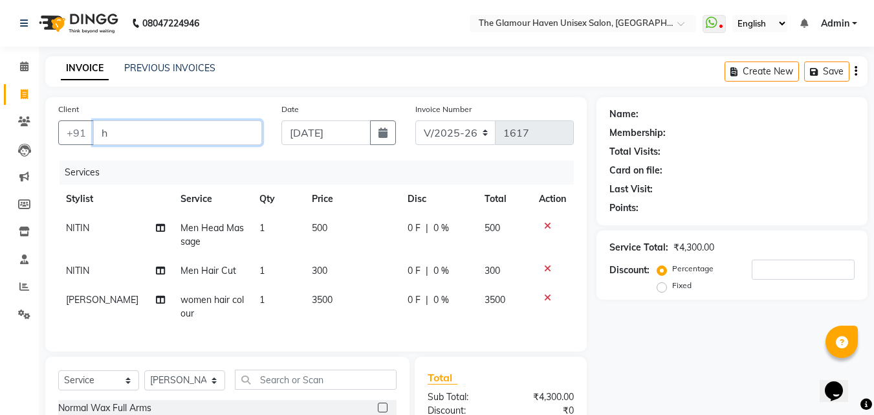
type input "0"
click at [150, 133] on input "Client" at bounding box center [177, 132] width 169 height 25
click at [149, 136] on input "Client" at bounding box center [177, 132] width 169 height 25
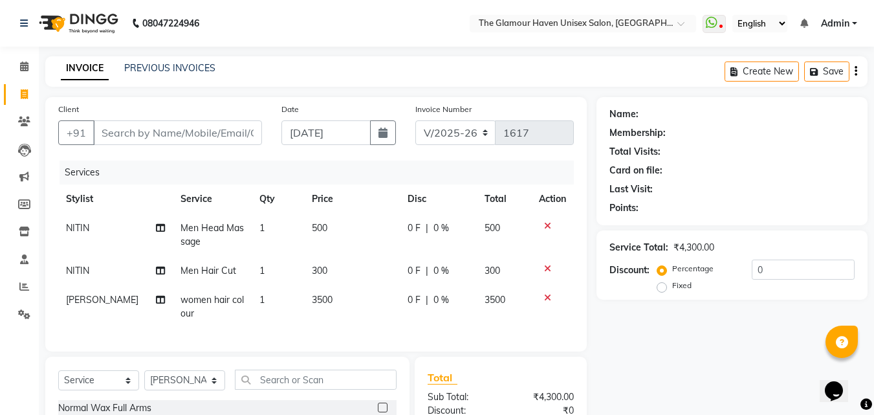
click at [173, 104] on div "Client +91" at bounding box center [160, 128] width 223 height 53
click at [180, 137] on input "Client" at bounding box center [177, 132] width 169 height 25
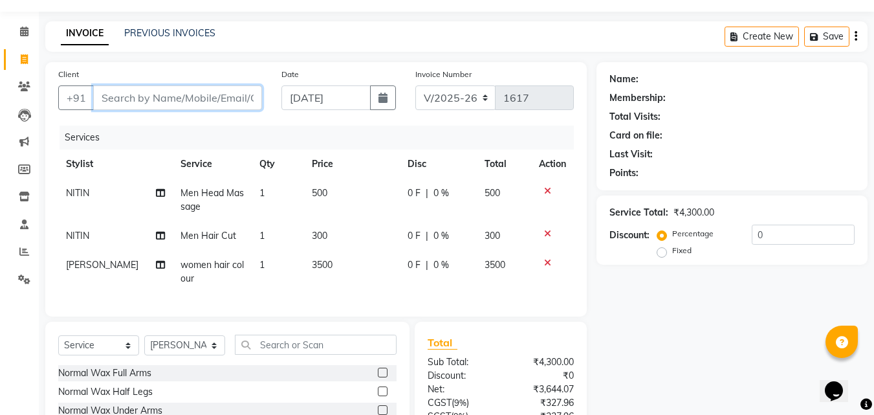
scroll to position [65, 0]
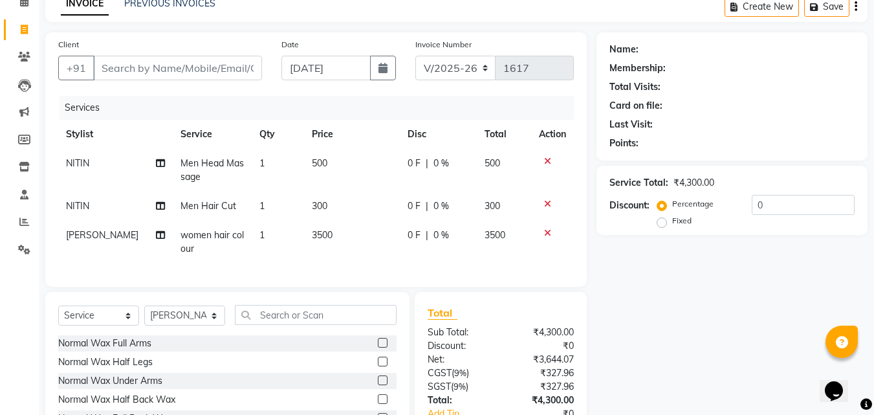
click at [508, 287] on div "Client +91 Date [DATE] Invoice Number V/2025 V/[PHONE_NUMBER] Services Stylist …" at bounding box center [315, 159] width 541 height 254
click at [213, 76] on input "Client" at bounding box center [177, 68] width 169 height 25
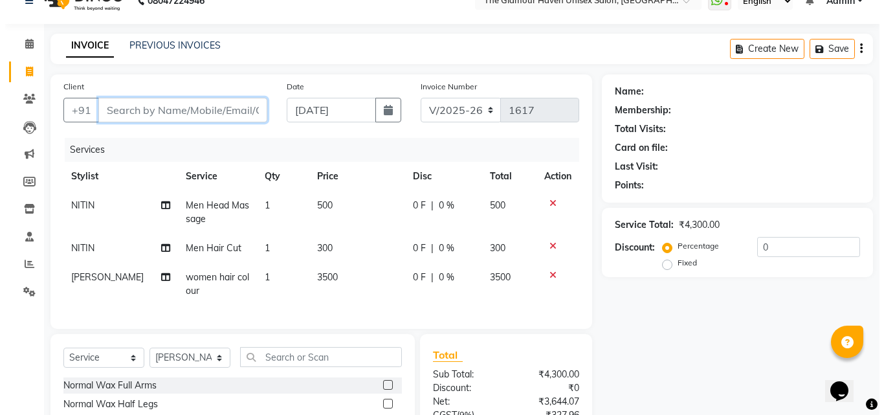
scroll to position [0, 0]
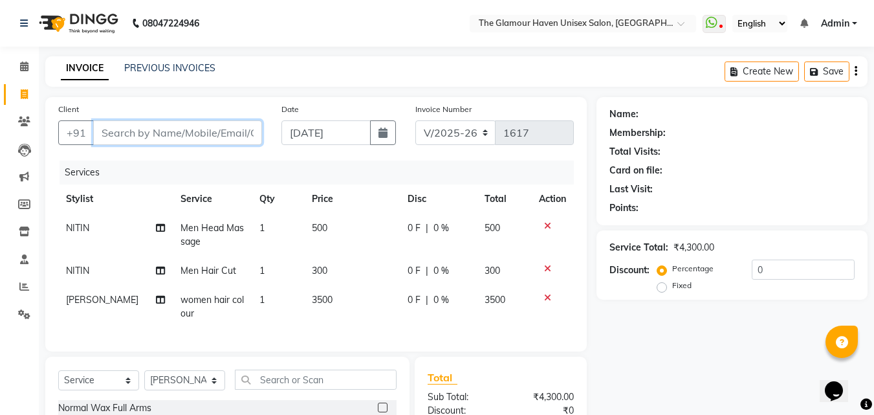
click at [219, 129] on input "Client" at bounding box center [177, 132] width 169 height 25
type input "9920901555"
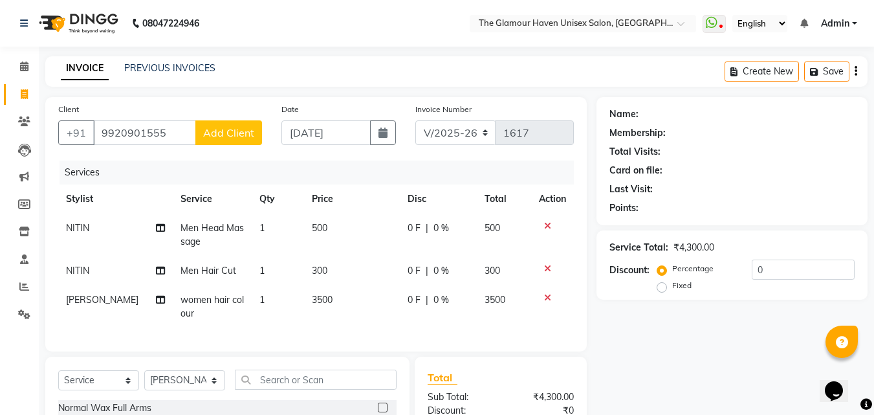
click at [232, 127] on span "Add Client" at bounding box center [228, 132] width 51 height 13
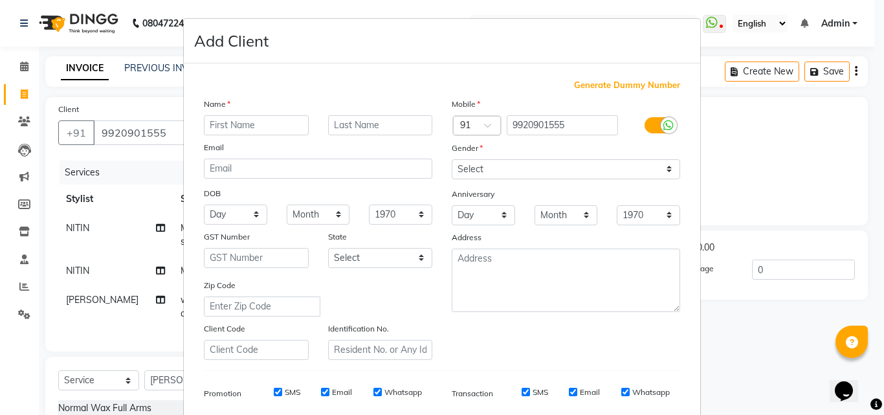
click at [232, 133] on input "text" at bounding box center [256, 125] width 105 height 20
type input "candrasekhar"
click at [375, 127] on input "text" at bounding box center [380, 125] width 105 height 20
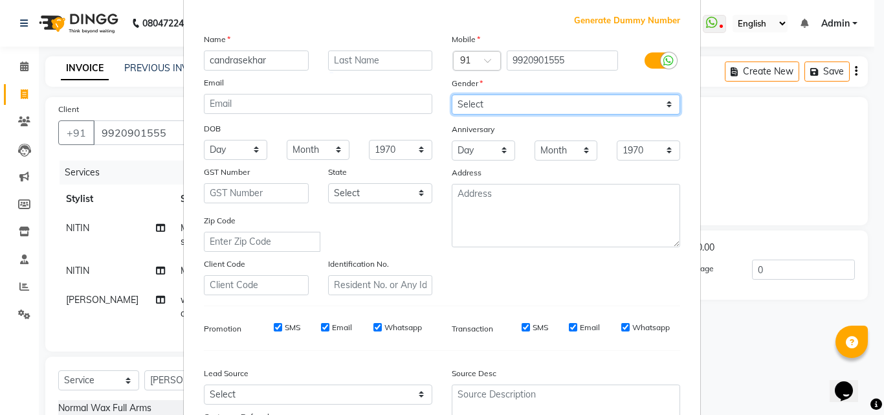
click at [663, 106] on select "Select [DEMOGRAPHIC_DATA] [DEMOGRAPHIC_DATA] Other Prefer Not To Say" at bounding box center [565, 104] width 228 height 20
select select "[DEMOGRAPHIC_DATA]"
click at [451, 94] on select "Select [DEMOGRAPHIC_DATA] [DEMOGRAPHIC_DATA] Other Prefer Not To Say" at bounding box center [565, 104] width 228 height 20
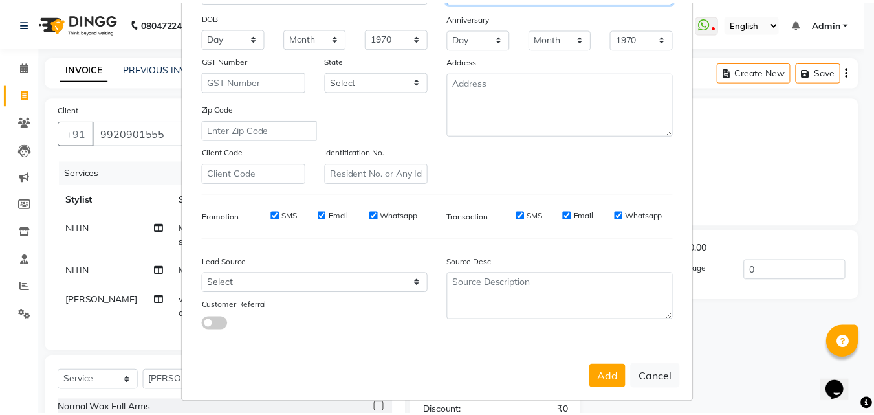
scroll to position [182, 0]
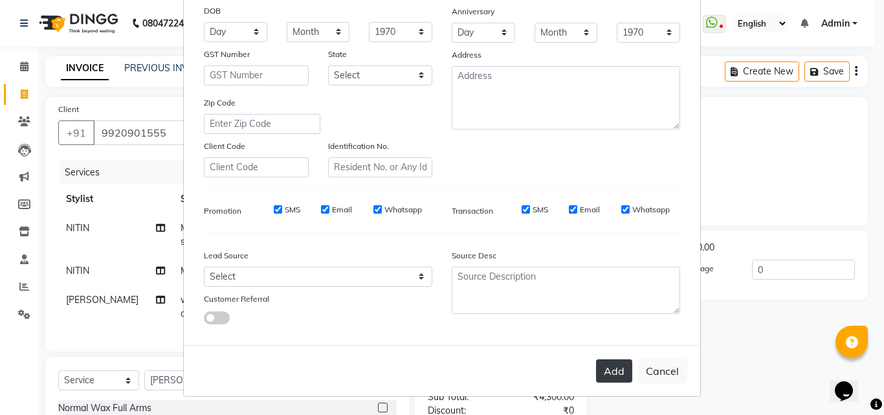
click at [607, 375] on button "Add" at bounding box center [614, 370] width 36 height 23
select select
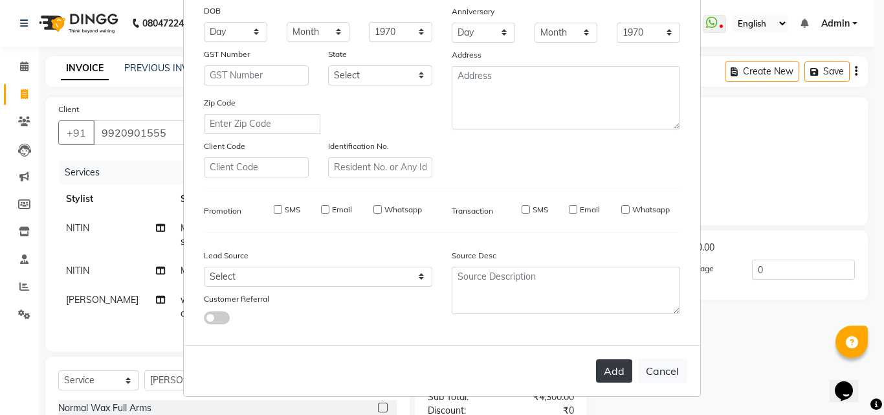
select select
checkbox input "false"
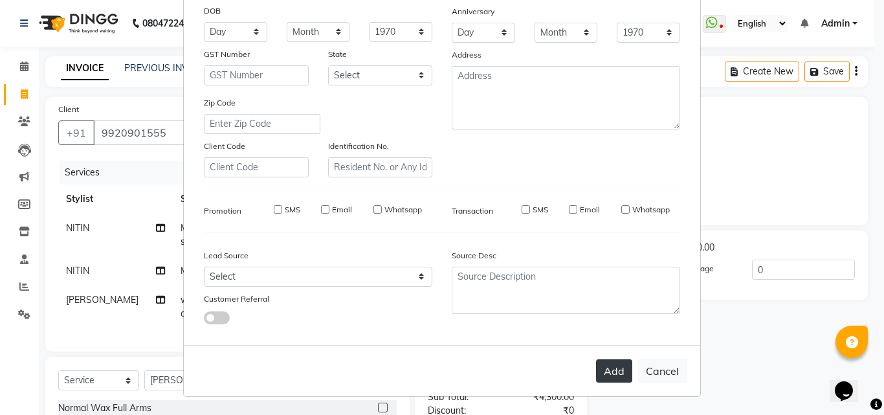
checkbox input "false"
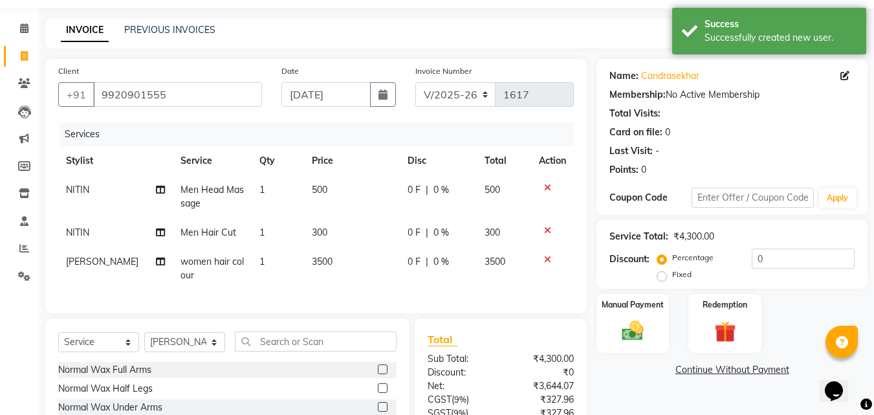
scroll to position [65, 0]
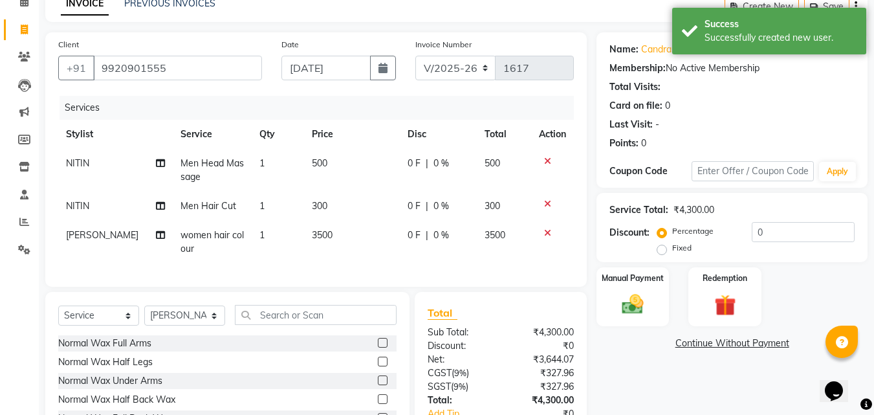
click at [375, 264] on div "Services Stylist Service Qty Price Disc Total Action NITIN Men Head Massage 1 5…" at bounding box center [316, 185] width 516 height 178
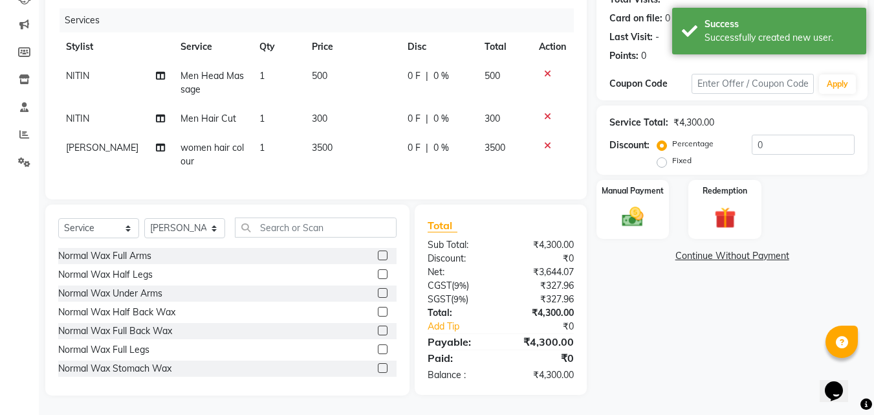
scroll to position [162, 0]
click at [775, 135] on input "0" at bounding box center [803, 145] width 103 height 20
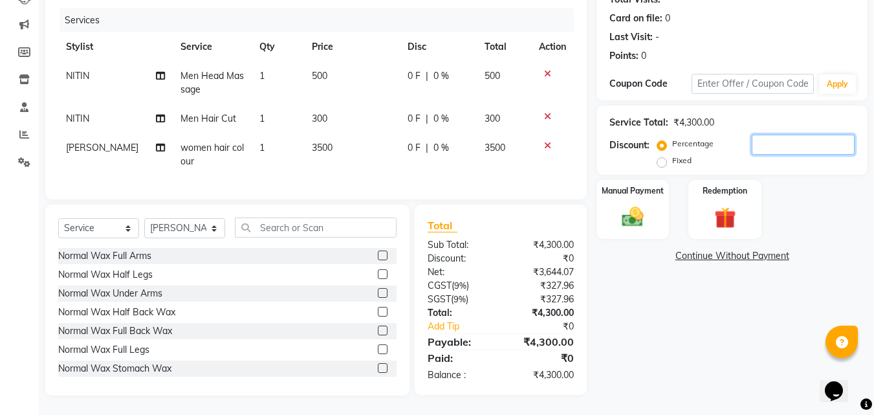
click at [755, 135] on input "number" at bounding box center [803, 145] width 103 height 20
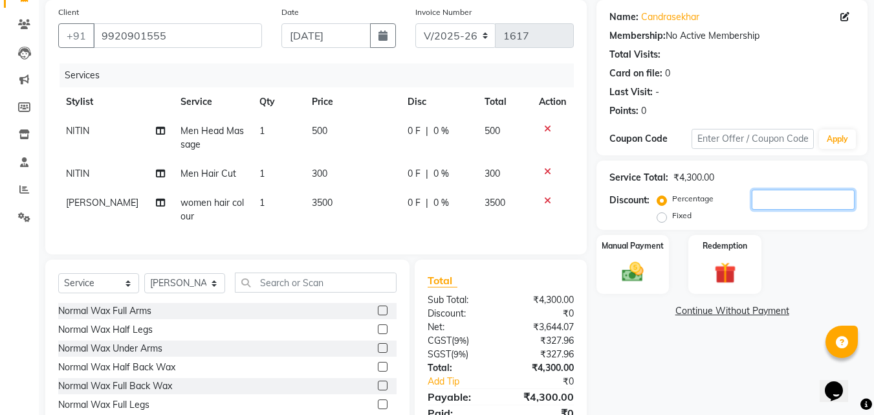
click at [762, 202] on input "number" at bounding box center [803, 200] width 103 height 20
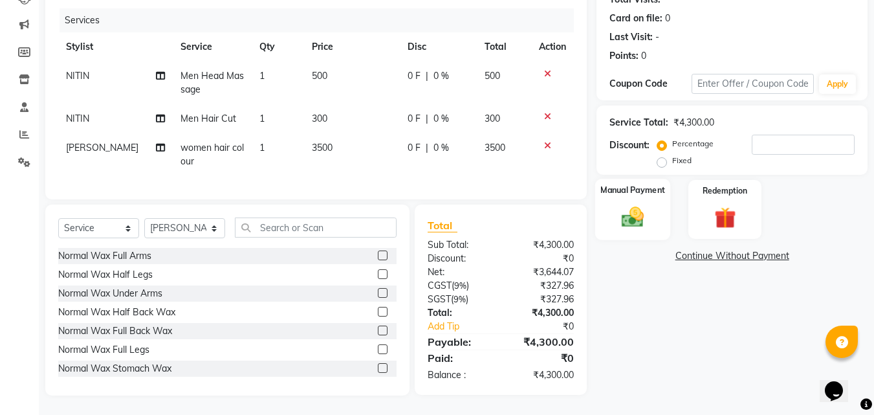
click at [642, 205] on img at bounding box center [632, 217] width 36 height 26
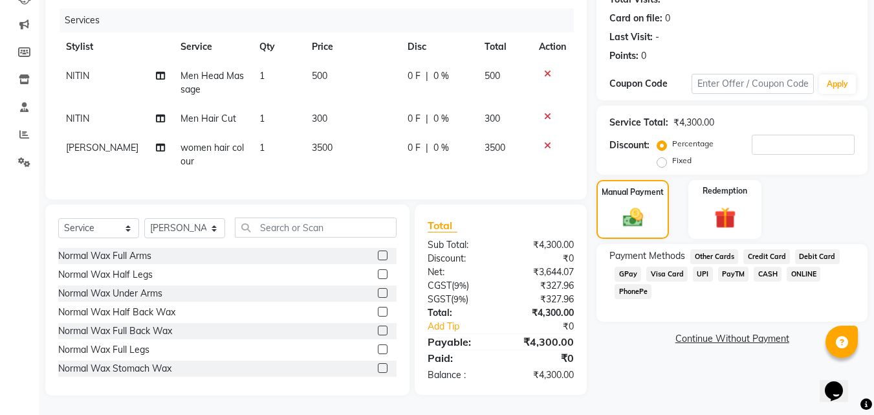
click at [674, 266] on span "Visa Card" at bounding box center [666, 273] width 41 height 15
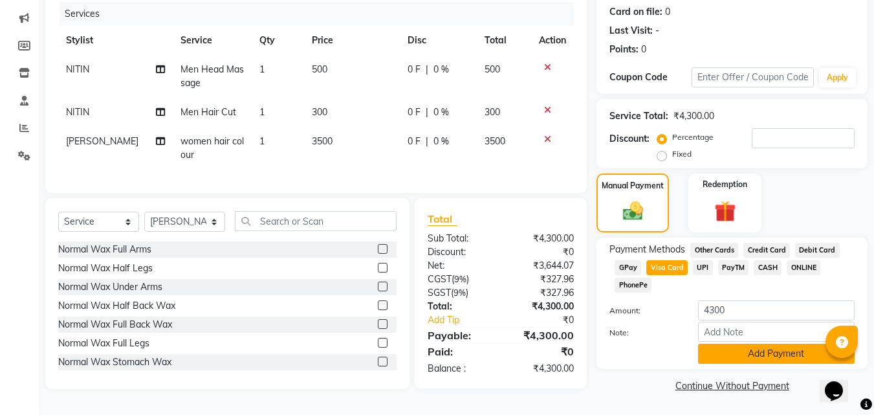
click at [759, 343] on button "Add Payment" at bounding box center [776, 353] width 157 height 20
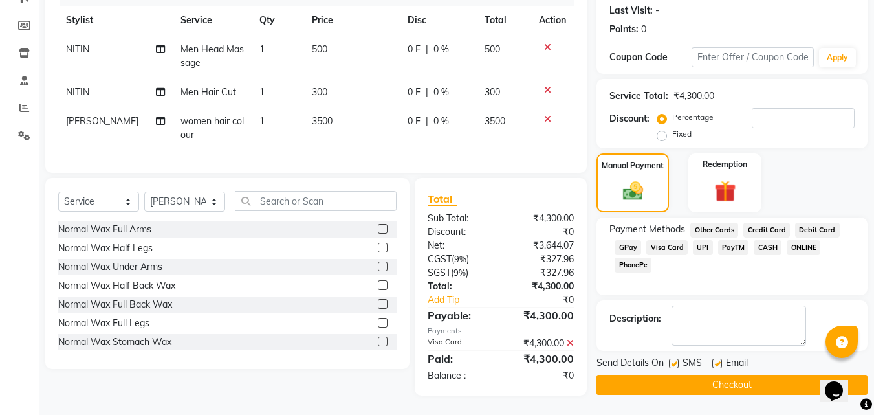
scroll to position [188, 0]
click at [679, 358] on label at bounding box center [674, 363] width 10 height 10
click at [677, 360] on input "checkbox" at bounding box center [673, 364] width 8 height 8
checkbox input "false"
click at [675, 375] on button "Checkout" at bounding box center [731, 385] width 271 height 20
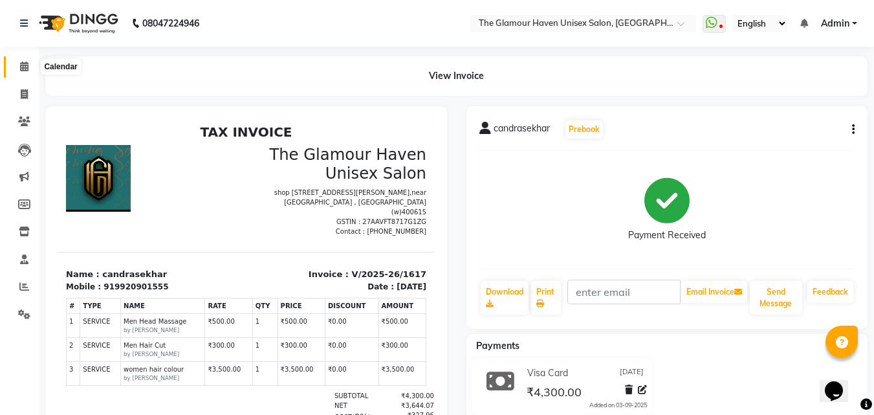
click at [25, 69] on icon at bounding box center [24, 66] width 8 height 10
